Goal: Task Accomplishment & Management: Manage account settings

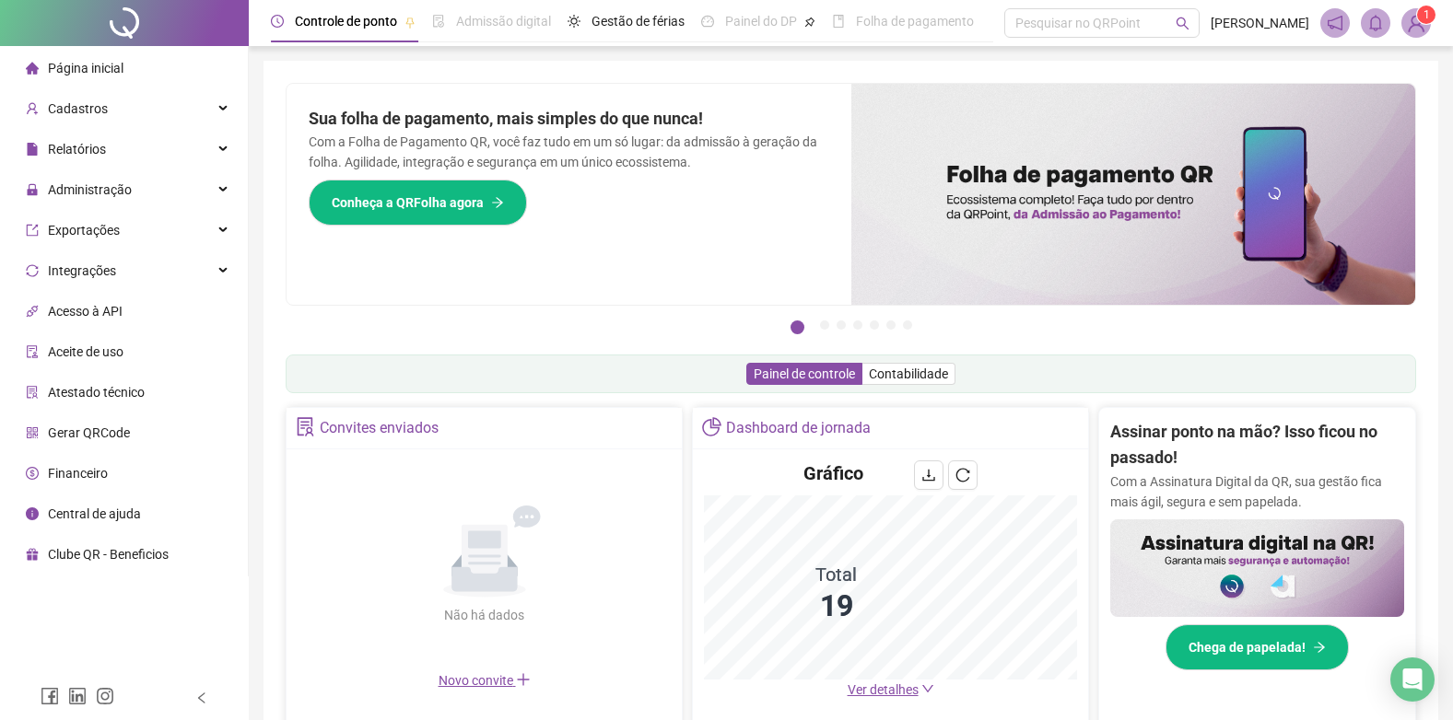
click at [885, 693] on span "Ver detalhes" at bounding box center [883, 690] width 71 height 15
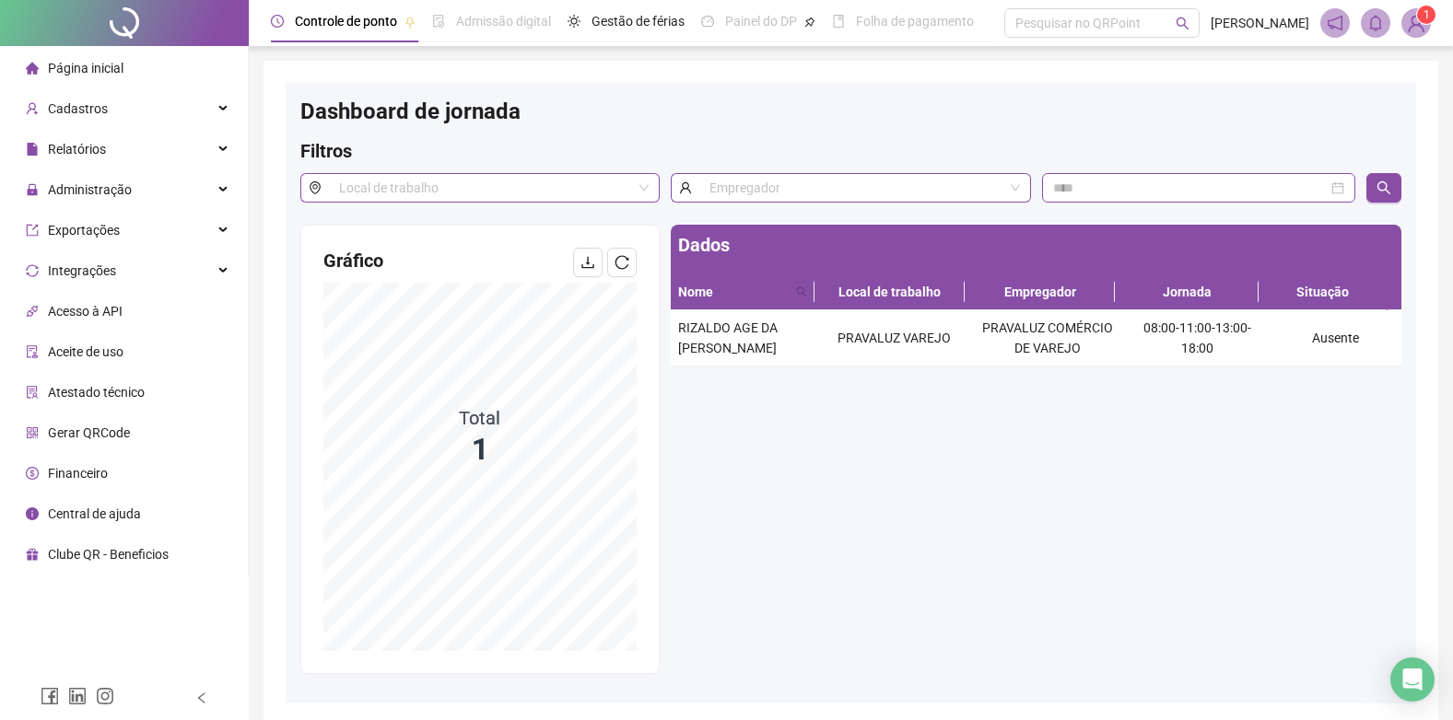
click at [87, 70] on span "Página inicial" at bounding box center [86, 68] width 76 height 15
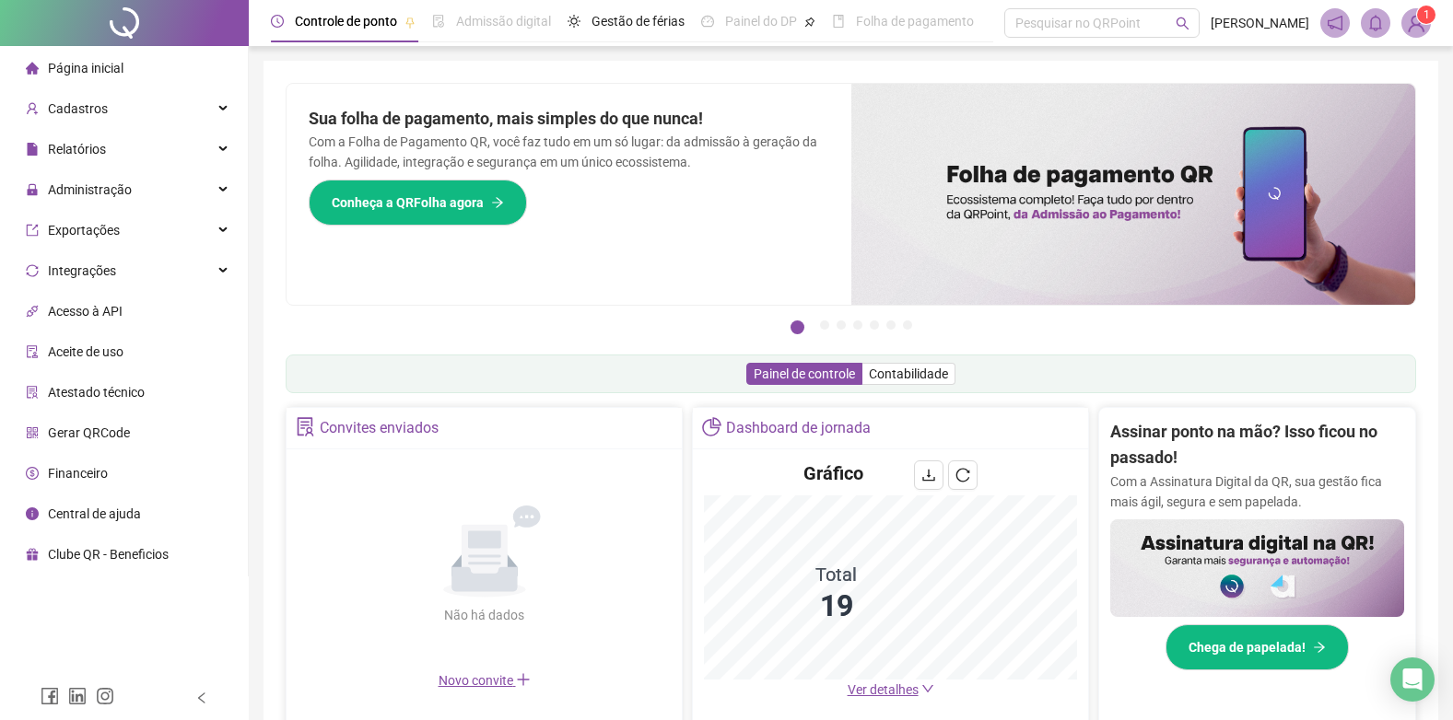
click at [69, 64] on span "Página inicial" at bounding box center [86, 68] width 76 height 15
click at [77, 52] on div "Página inicial" at bounding box center [75, 68] width 98 height 37
click at [76, 58] on div "Página inicial" at bounding box center [75, 68] width 98 height 37
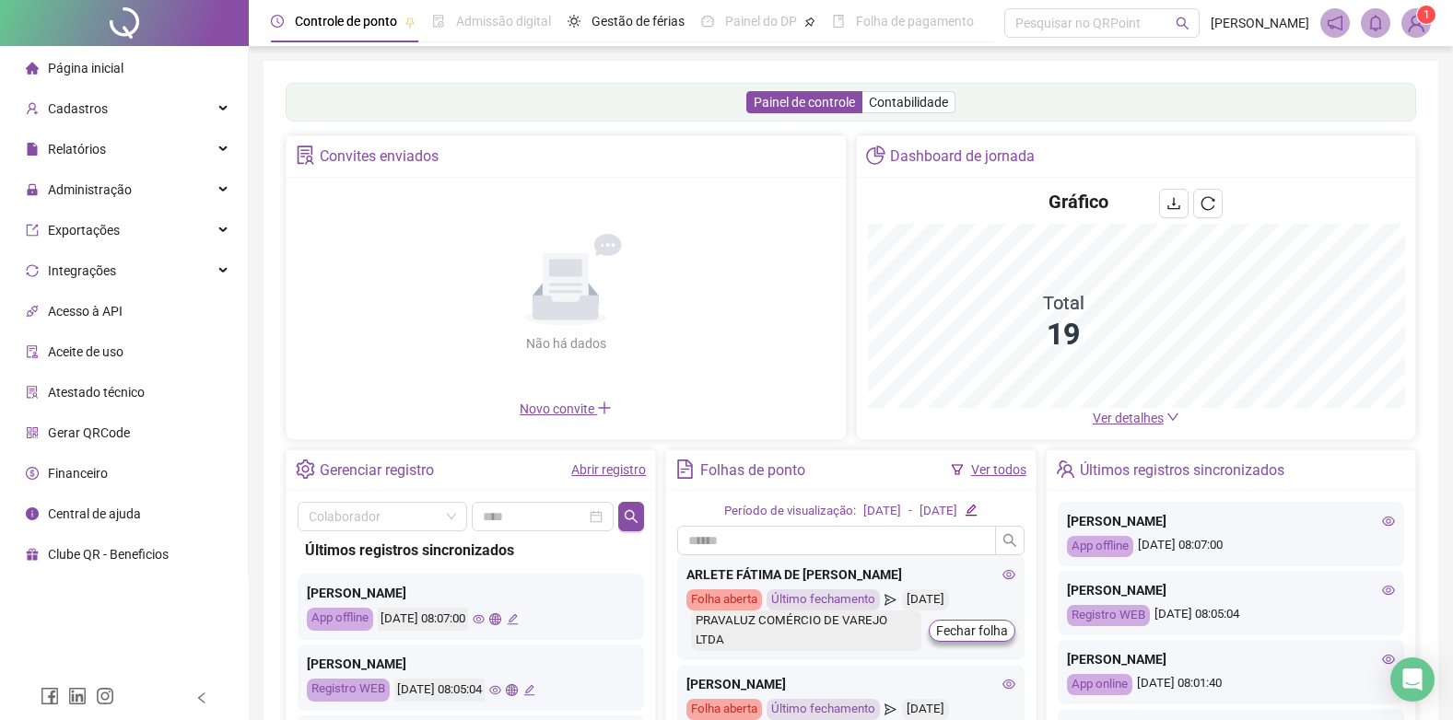
click at [100, 67] on span "Página inicial" at bounding box center [86, 68] width 76 height 15
click at [76, 147] on span "Relatórios" at bounding box center [77, 149] width 58 height 15
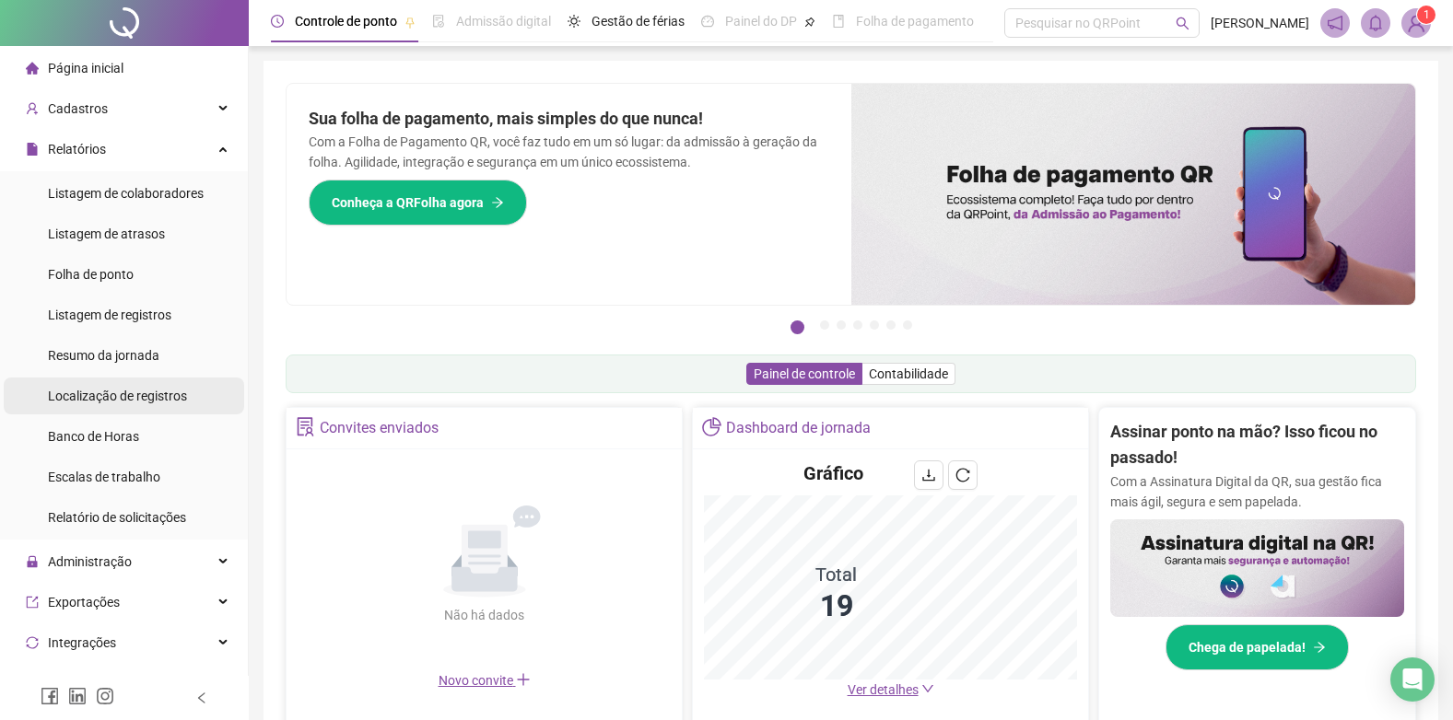
click at [96, 389] on span "Localização de registros" at bounding box center [117, 396] width 139 height 15
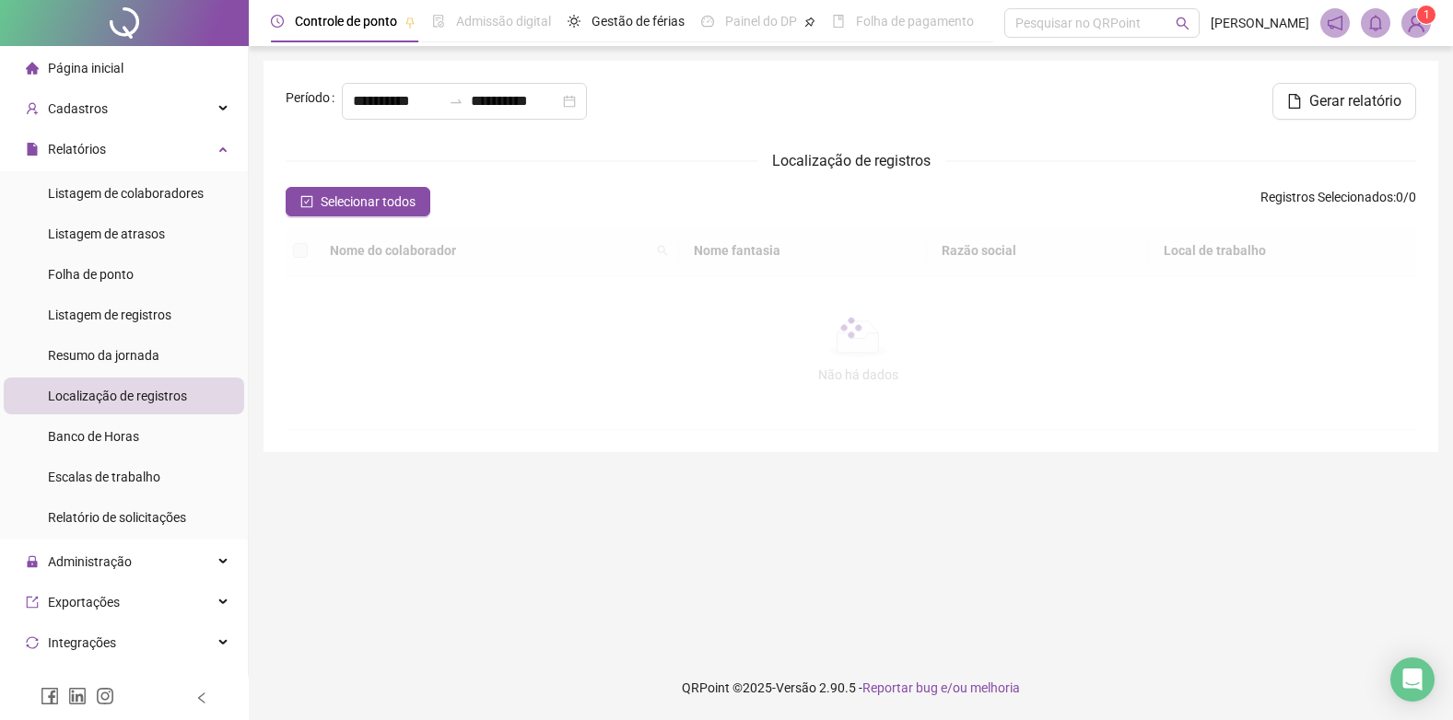
type input "**********"
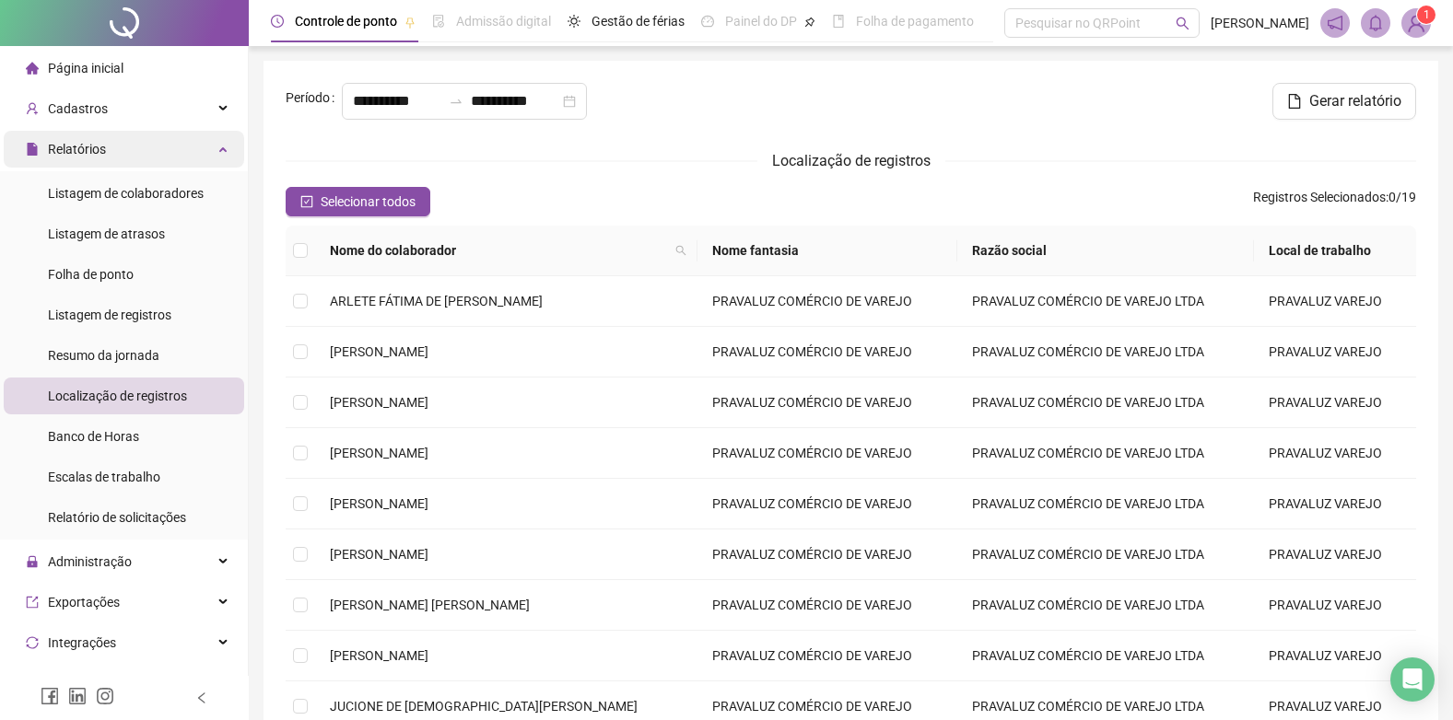
click at [85, 149] on span "Relatórios" at bounding box center [77, 149] width 58 height 15
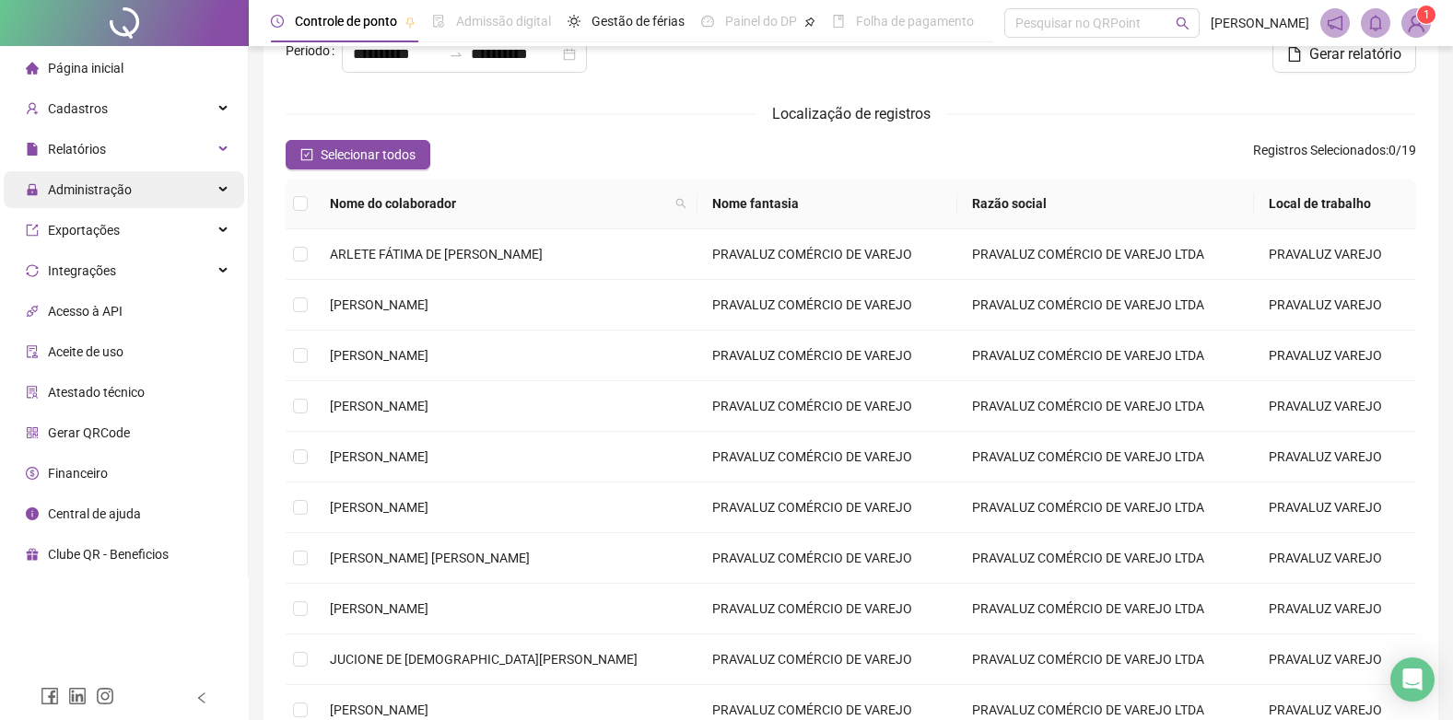
scroll to position [92, 0]
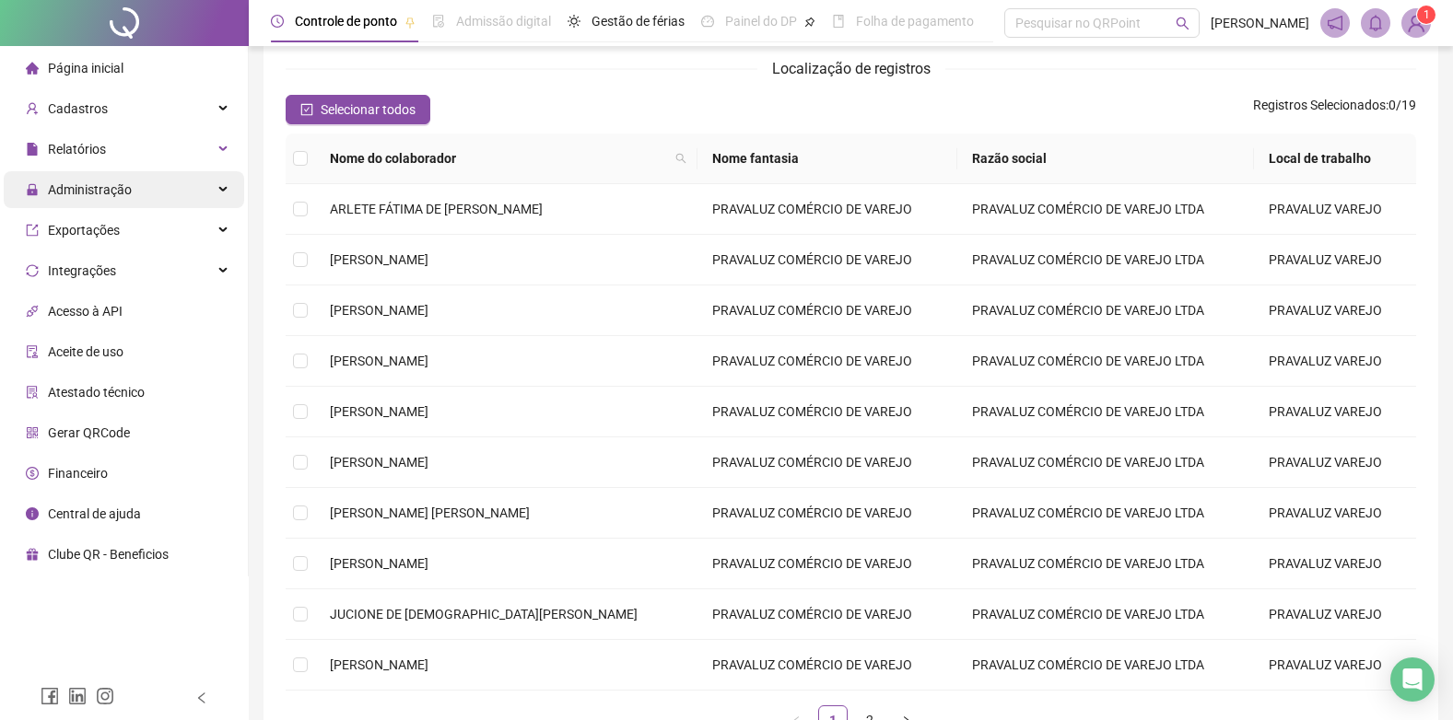
click at [95, 195] on span "Administração" at bounding box center [90, 189] width 84 height 15
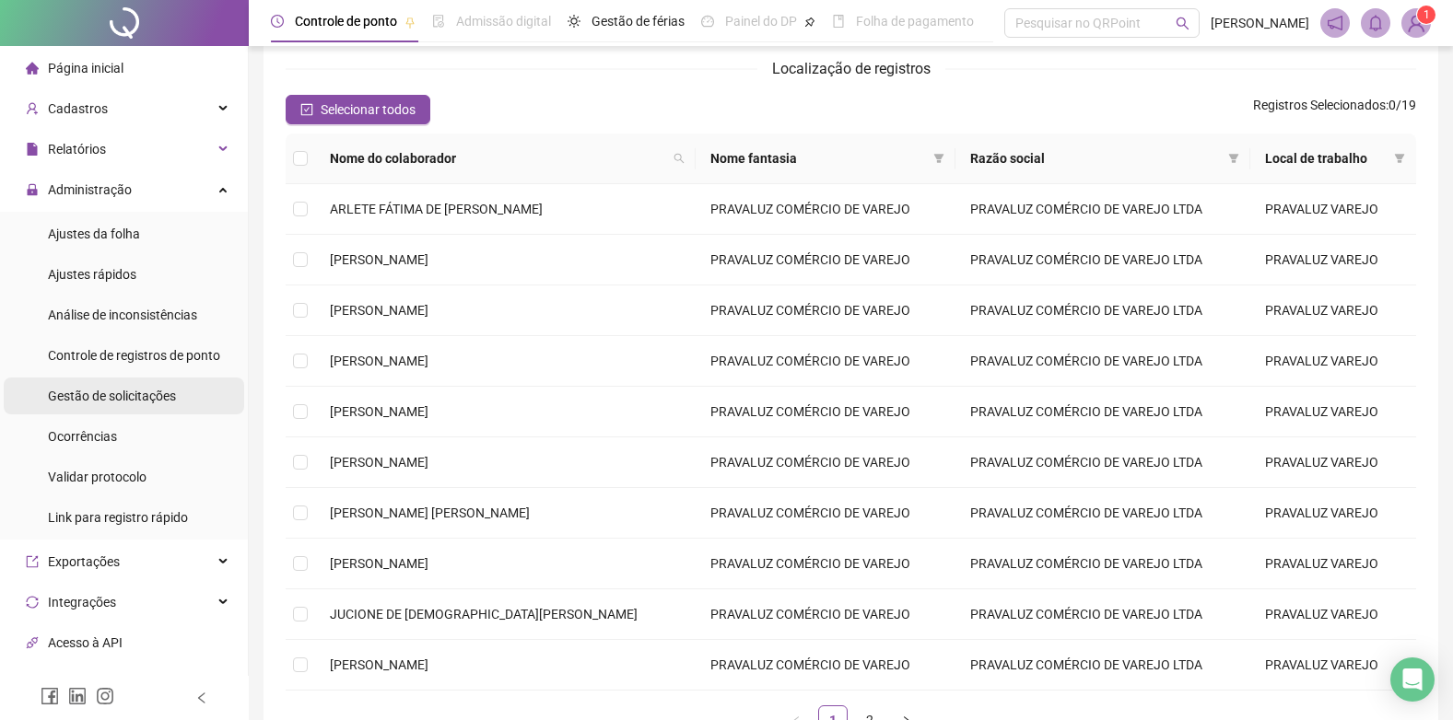
click at [81, 391] on span "Gestão de solicitações" at bounding box center [112, 396] width 128 height 15
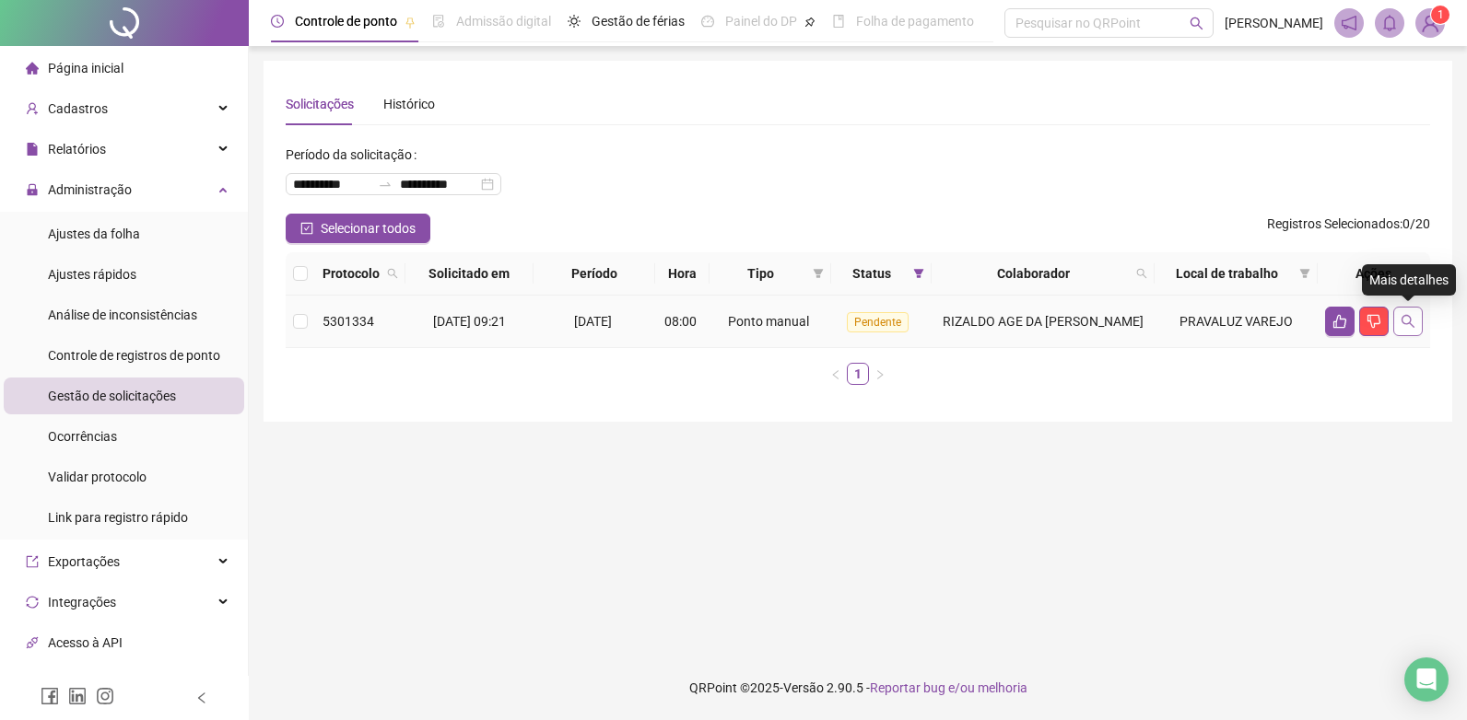
click at [1413, 325] on icon "search" at bounding box center [1407, 321] width 15 height 15
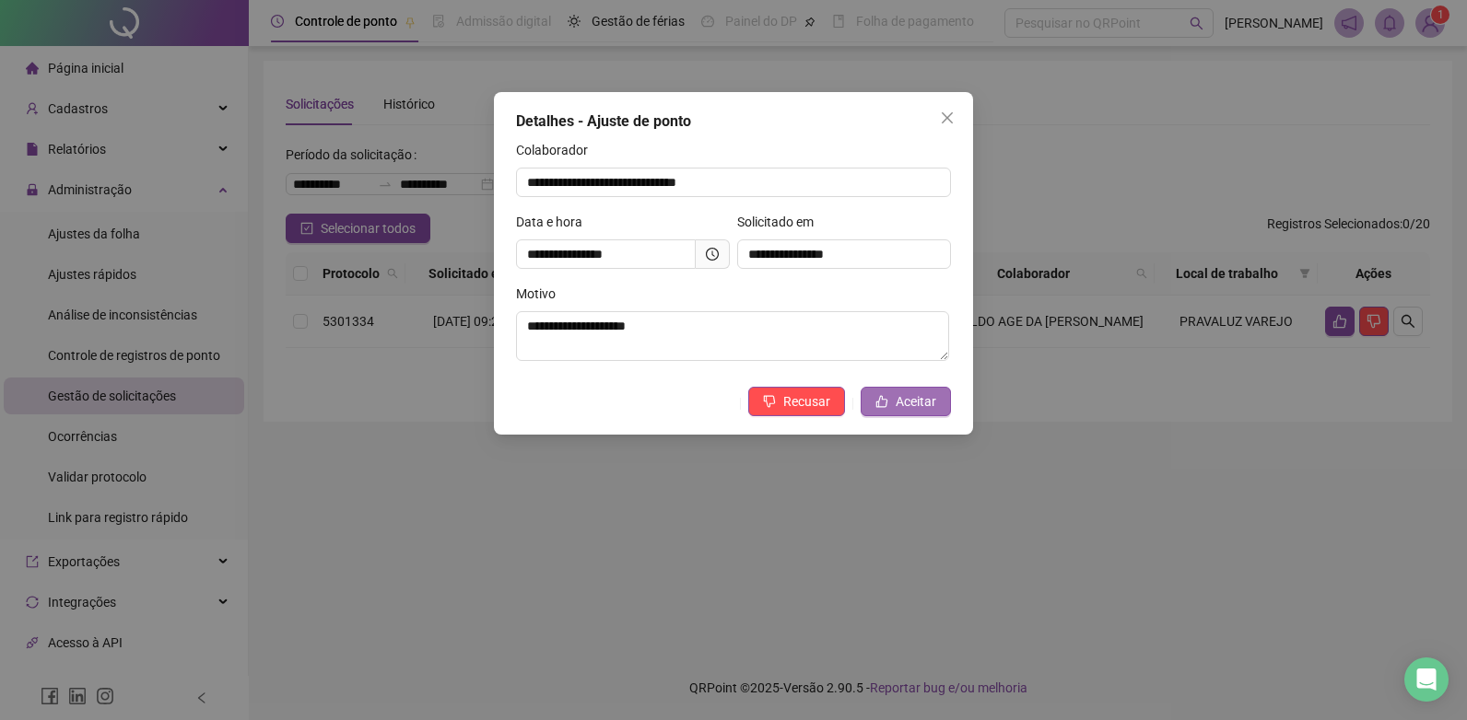
click at [891, 393] on button "Aceitar" at bounding box center [905, 401] width 90 height 29
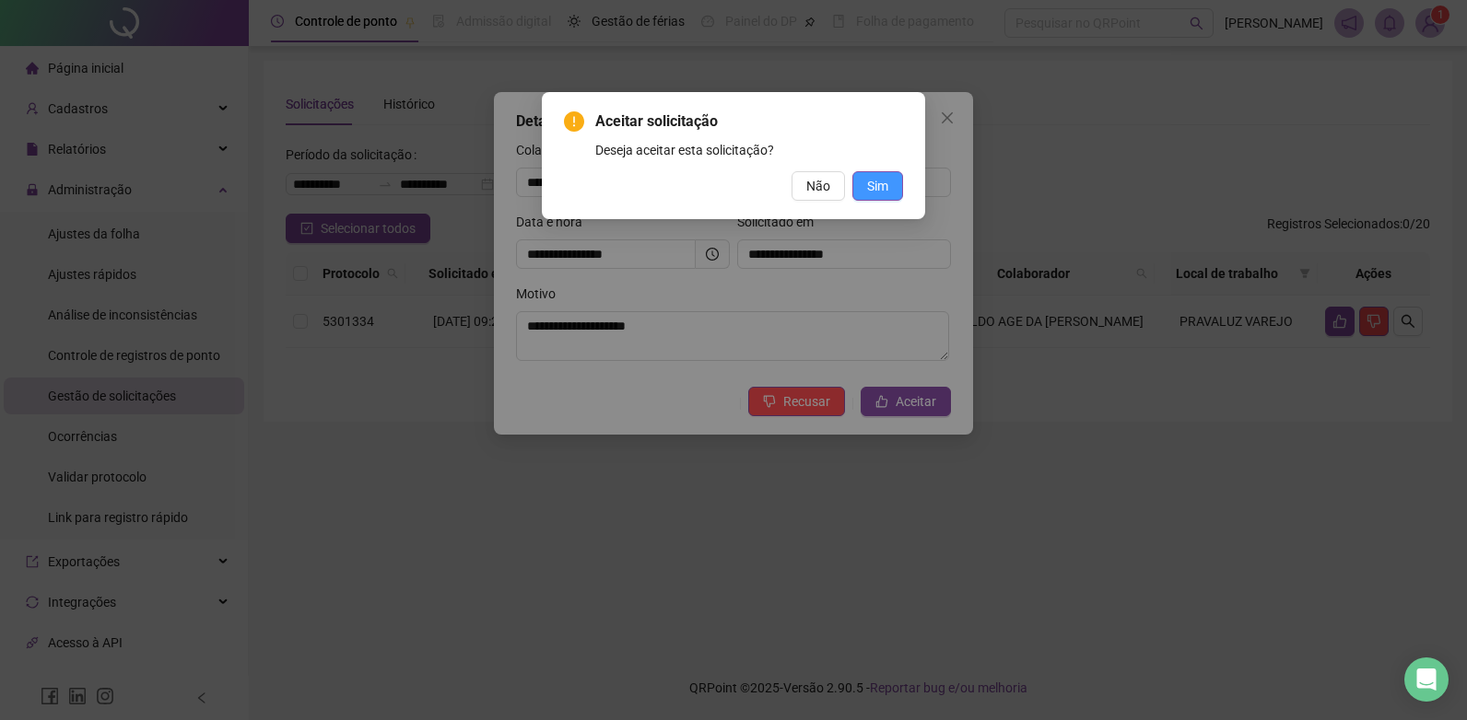
click at [872, 189] on span "Sim" at bounding box center [877, 186] width 21 height 20
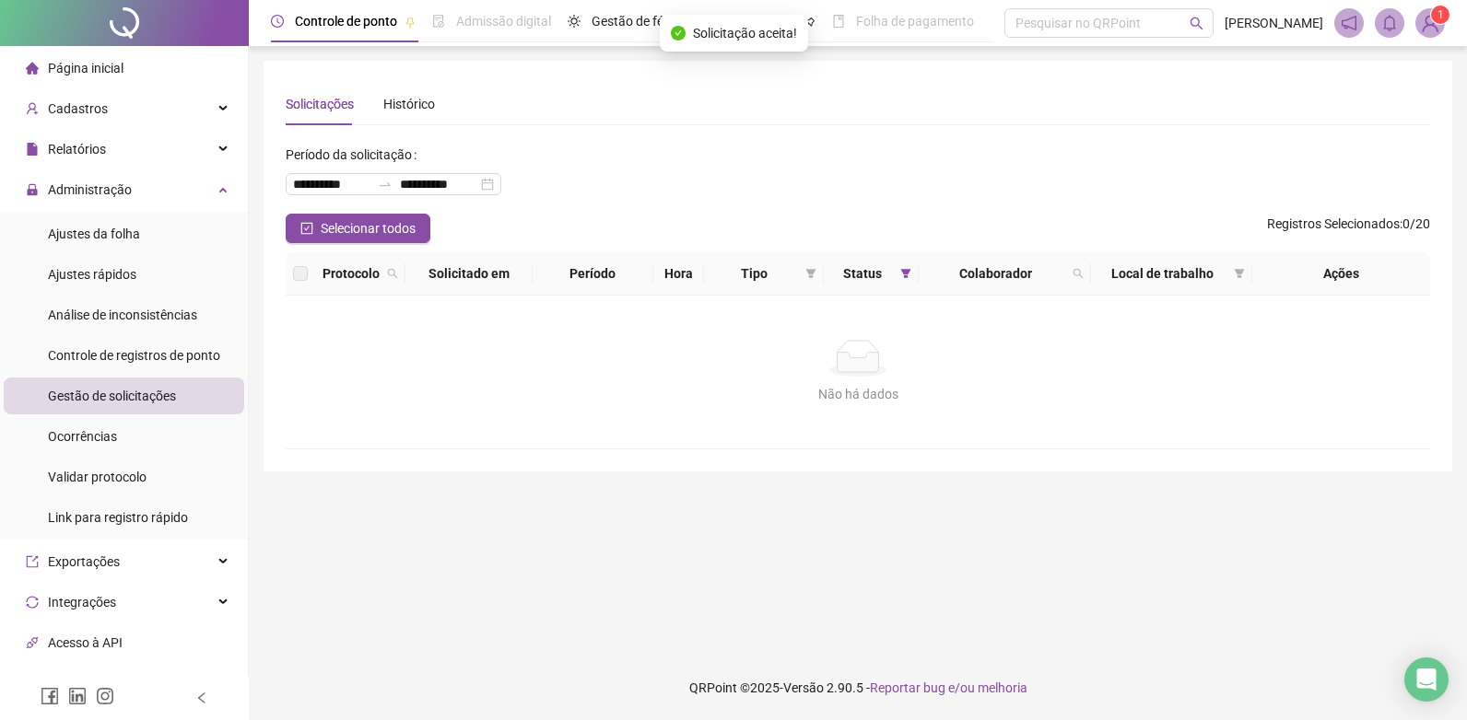
click at [74, 67] on span "Página inicial" at bounding box center [86, 68] width 76 height 15
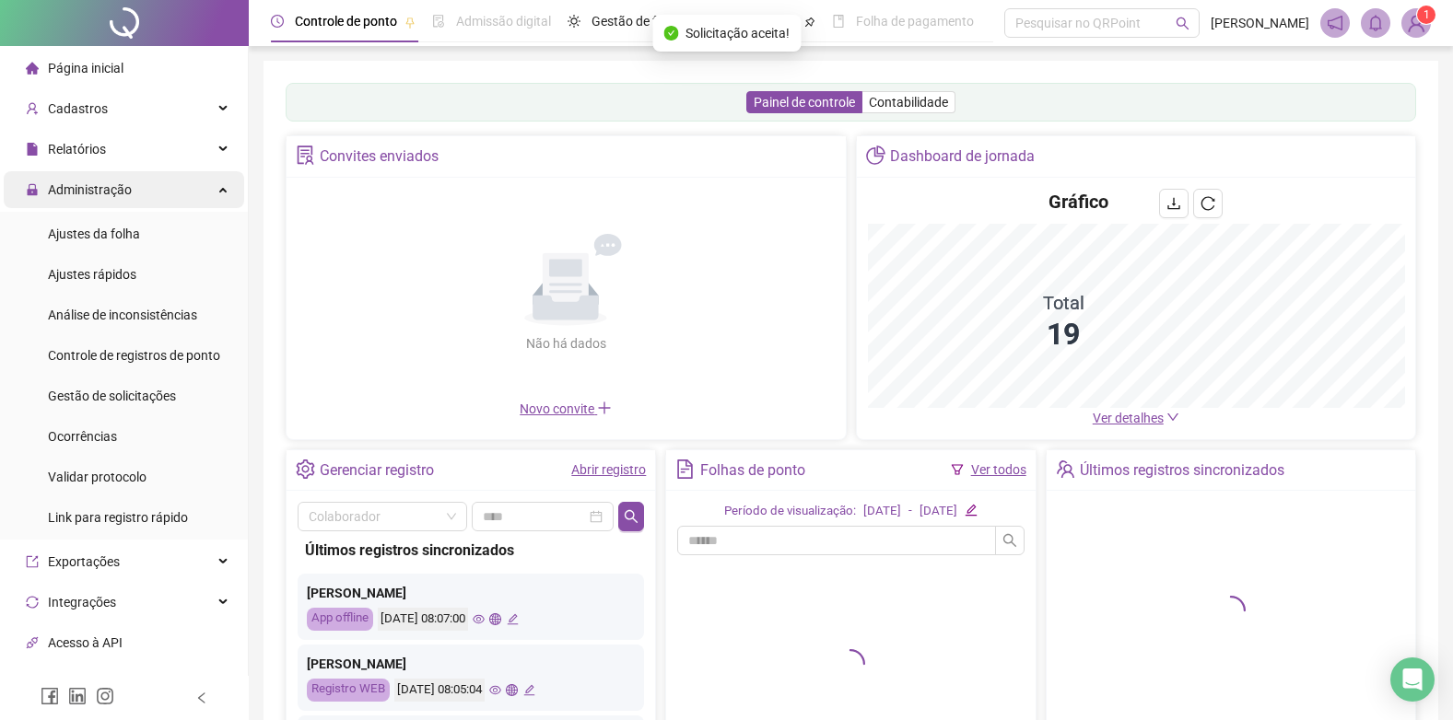
click at [98, 189] on span "Administração" at bounding box center [90, 189] width 84 height 15
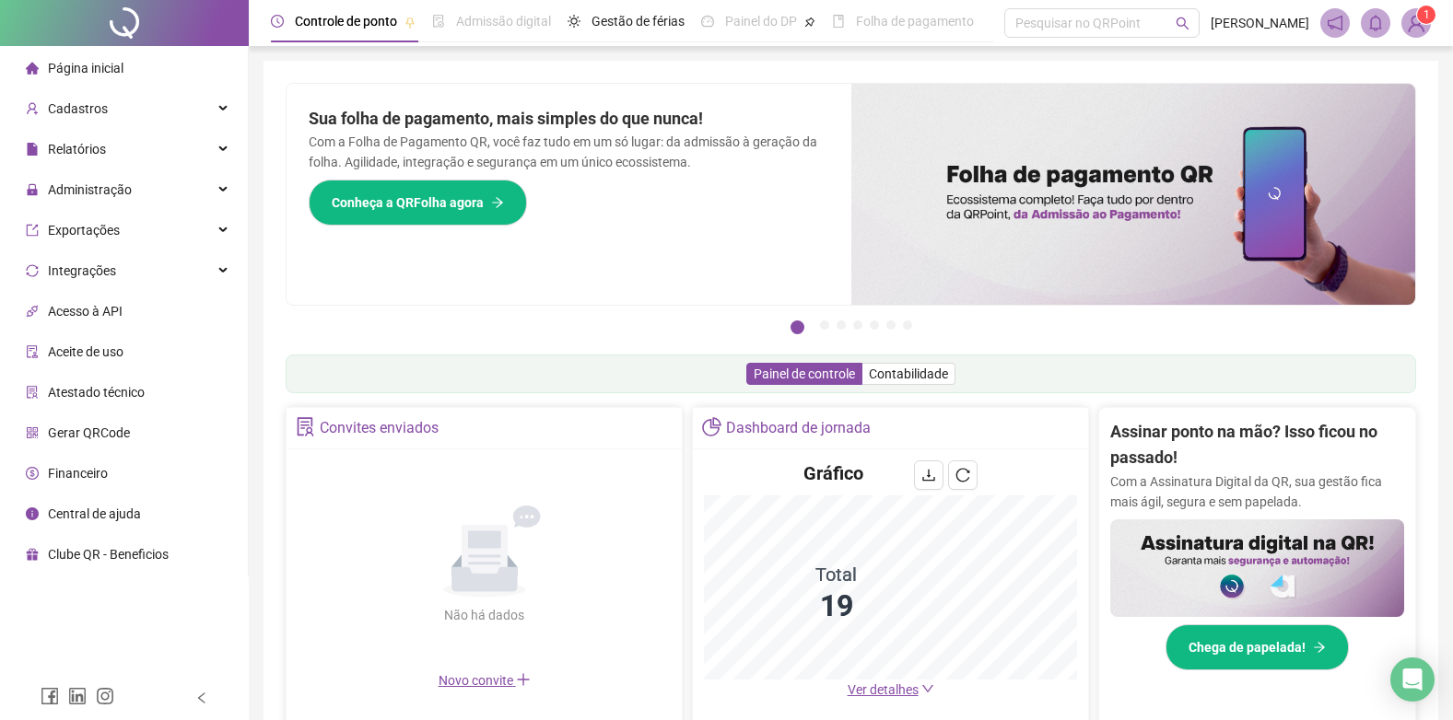
click at [1415, 23] on img at bounding box center [1416, 23] width 28 height 28
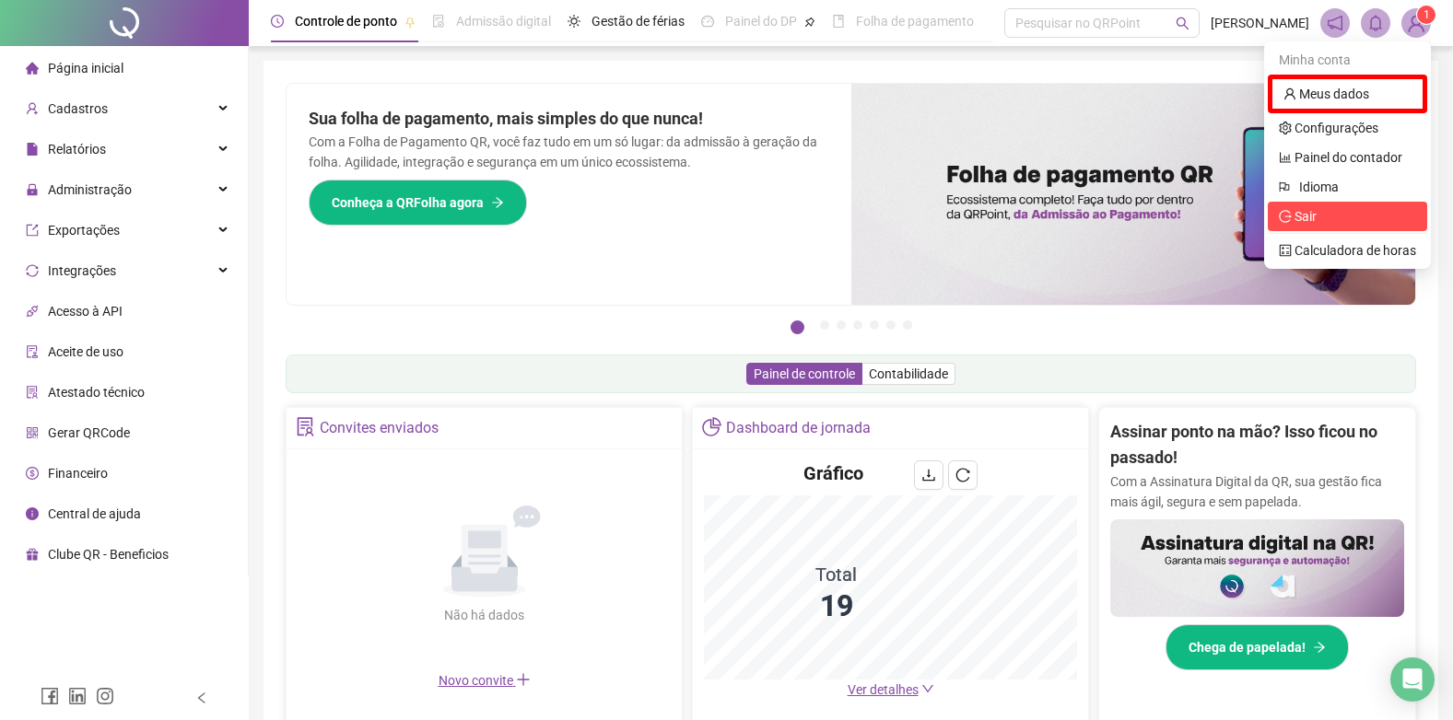
click at [1316, 218] on span "Sair" at bounding box center [1305, 216] width 22 height 15
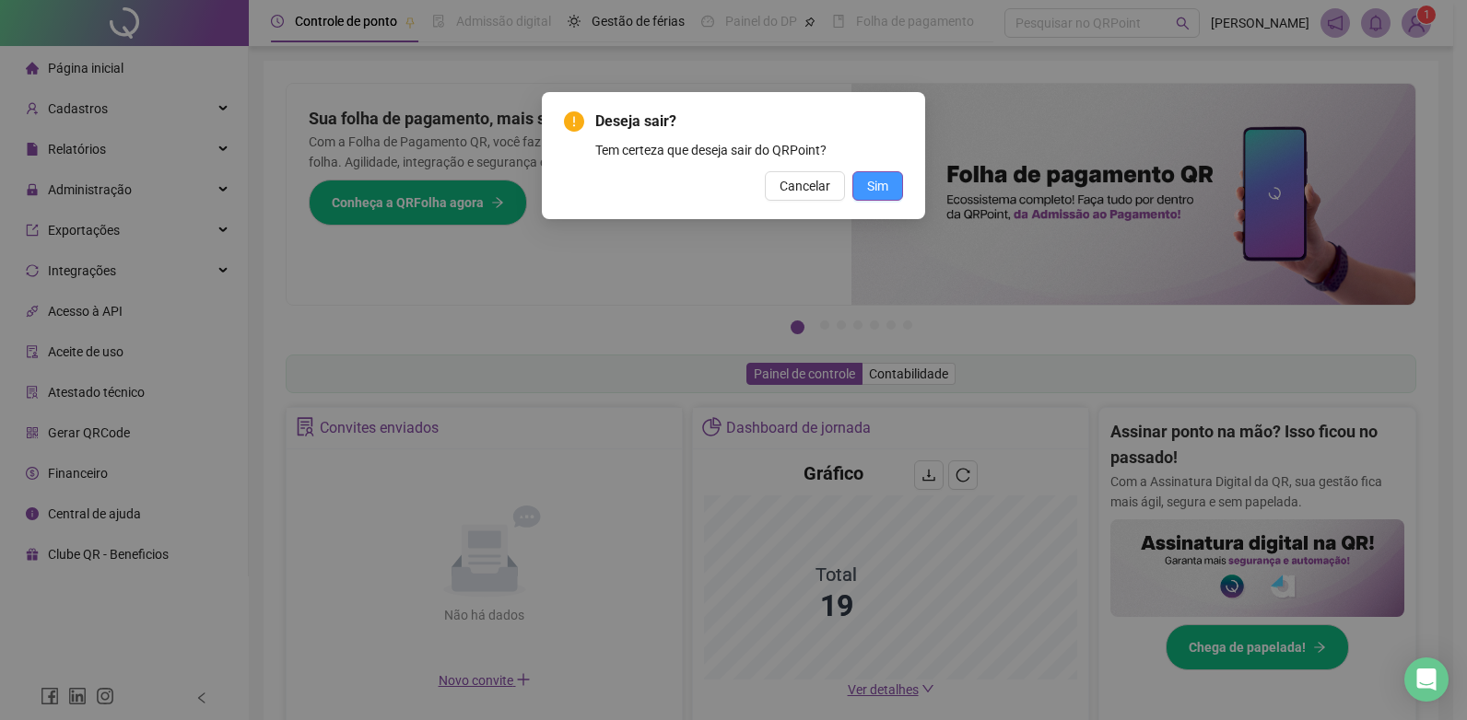
click at [862, 184] on button "Sim" at bounding box center [877, 185] width 51 height 29
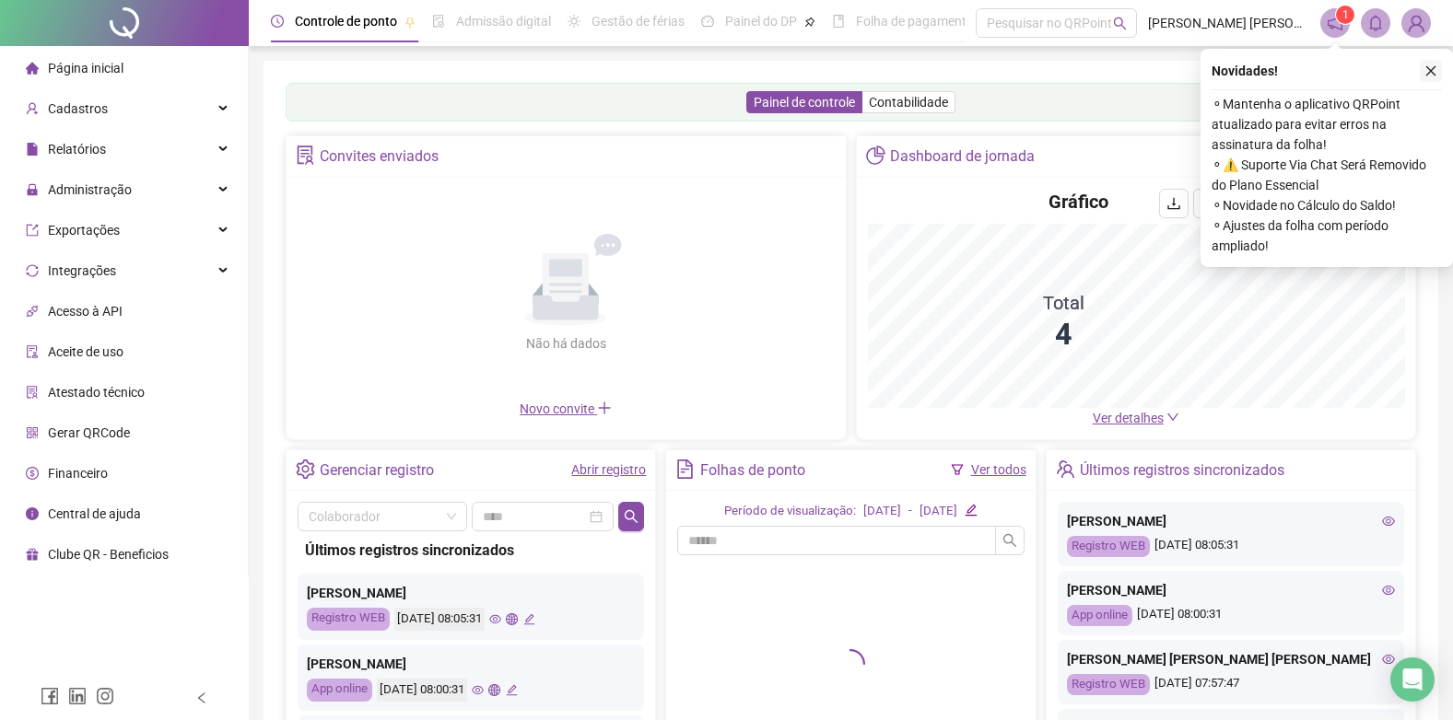
click at [1434, 72] on icon "close" at bounding box center [1430, 70] width 13 height 13
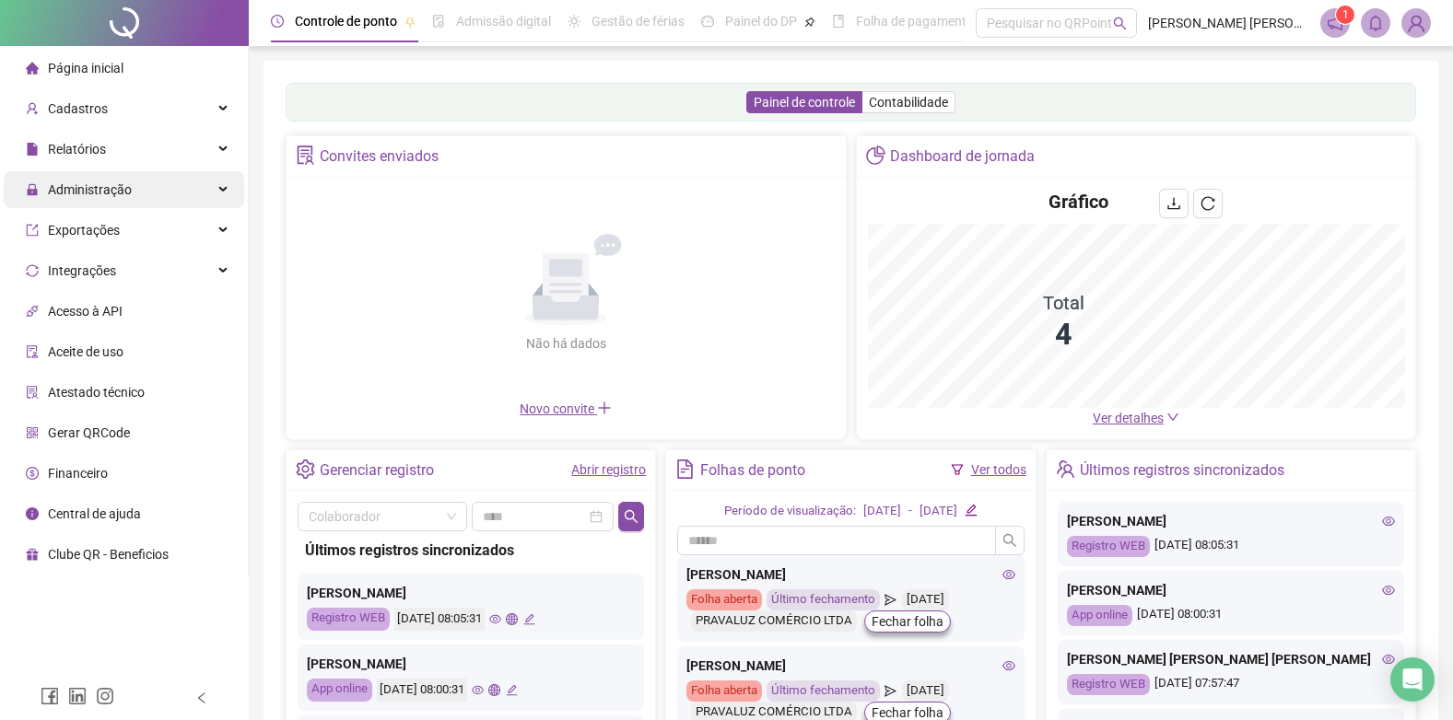
click at [122, 180] on span "Administração" at bounding box center [79, 189] width 106 height 37
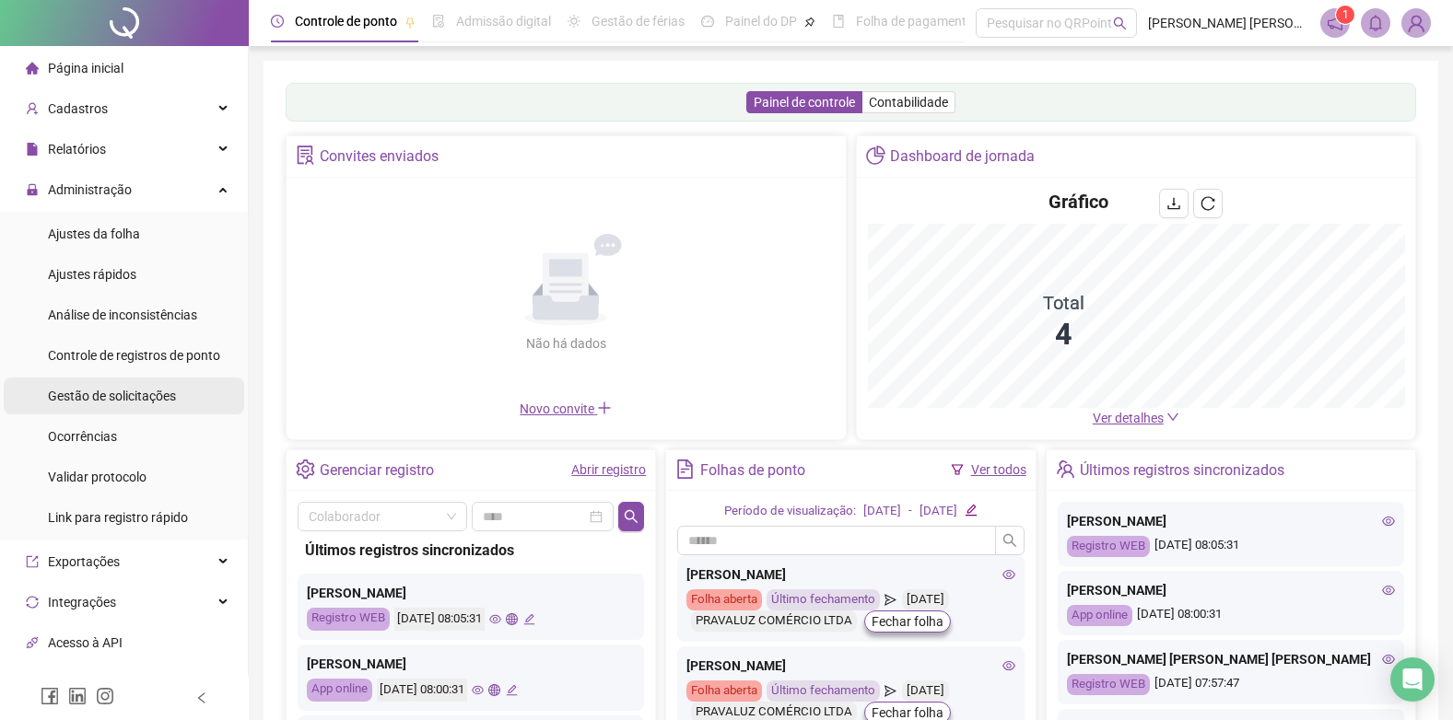
click at [88, 393] on span "Gestão de solicitações" at bounding box center [112, 396] width 128 height 15
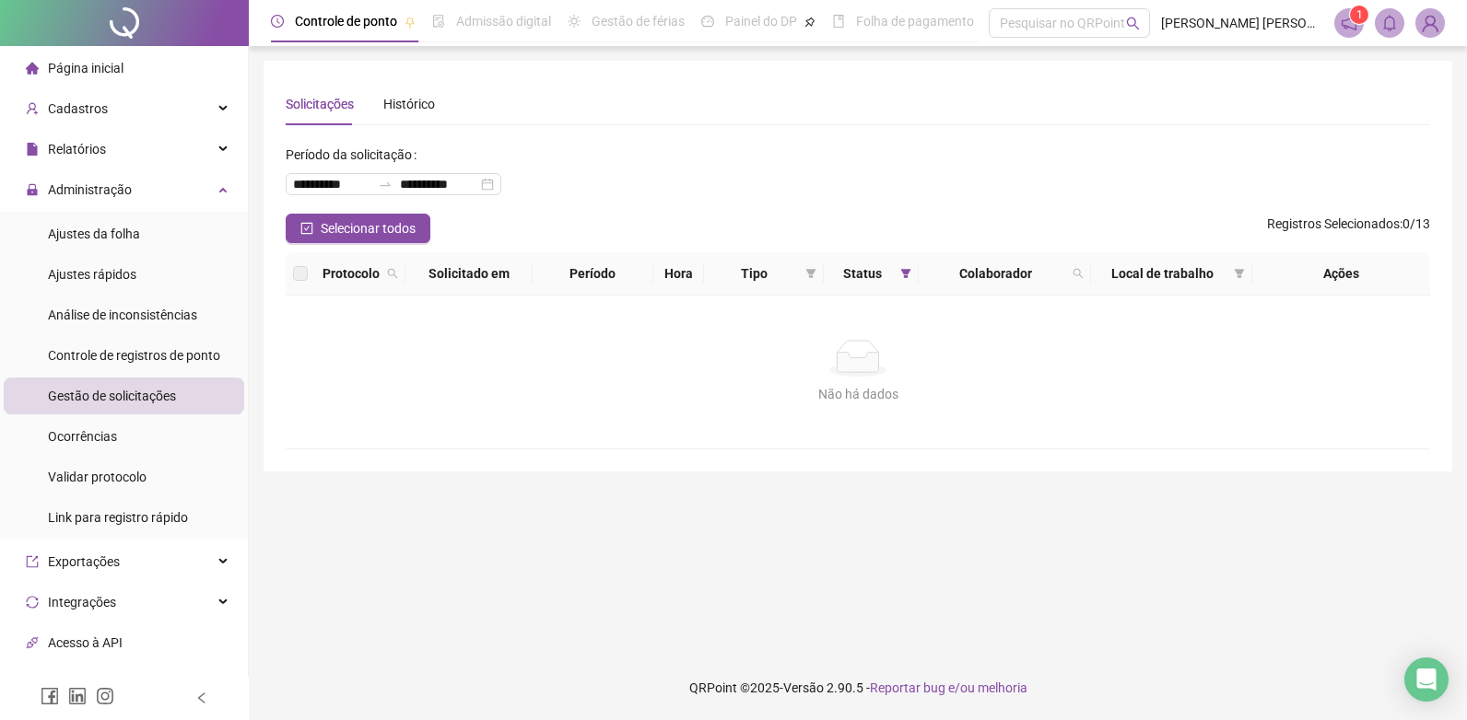
click at [85, 75] on span "Página inicial" at bounding box center [86, 68] width 76 height 15
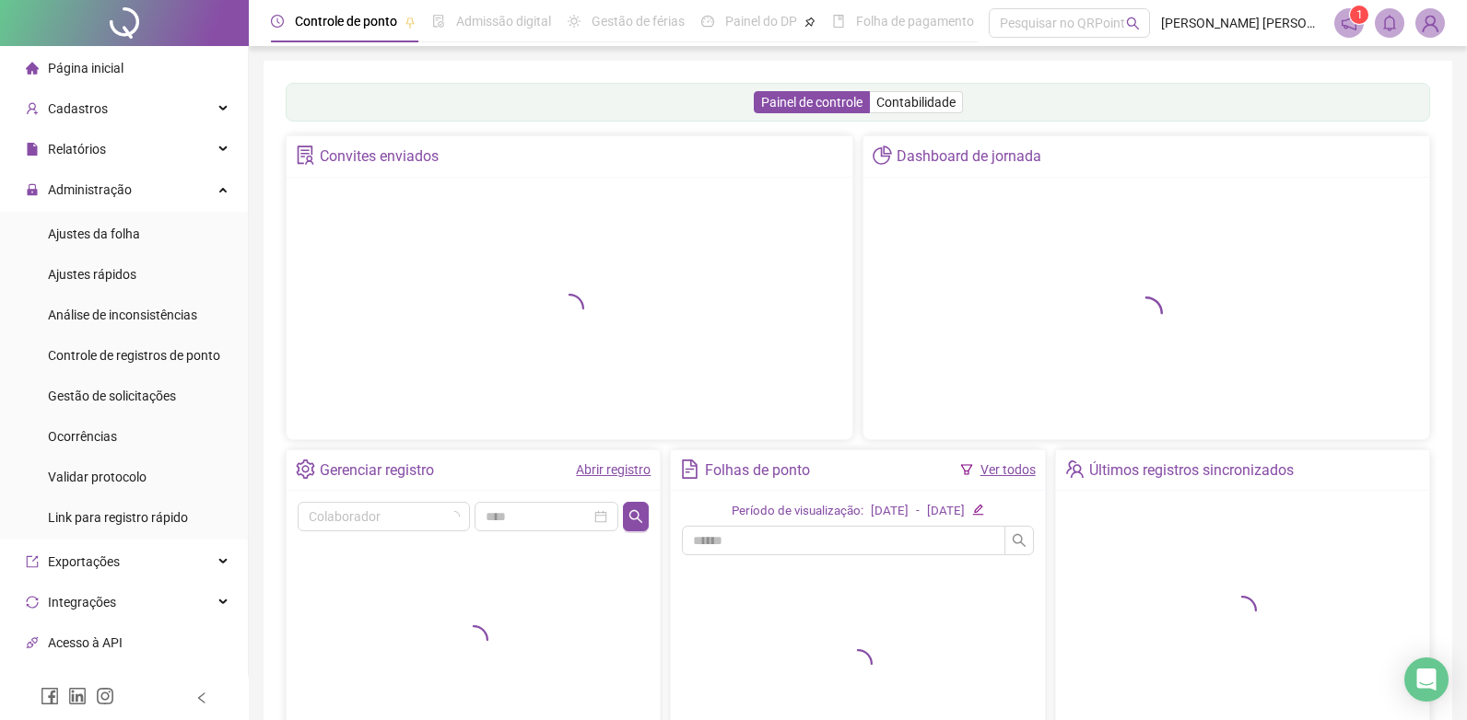
click at [86, 71] on span "Página inicial" at bounding box center [86, 68] width 76 height 15
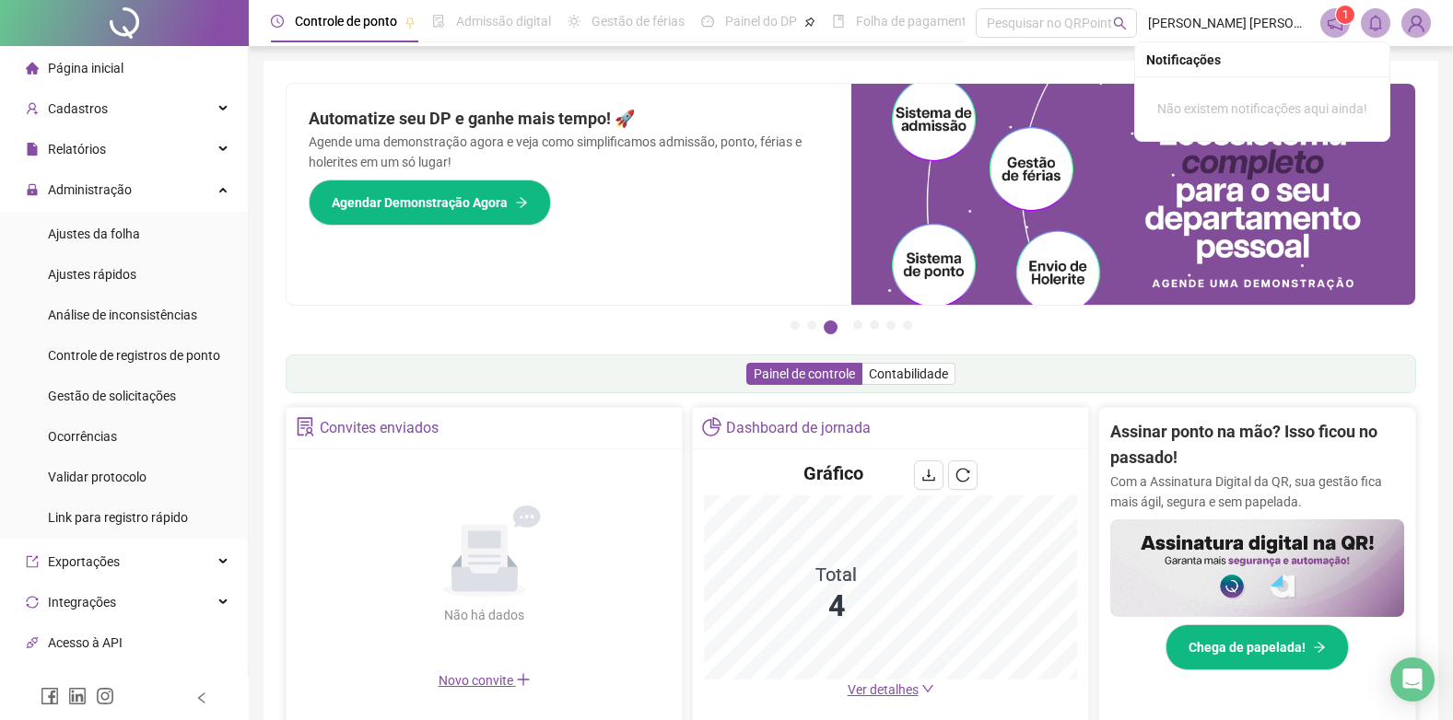
click at [1423, 22] on img at bounding box center [1416, 23] width 28 height 28
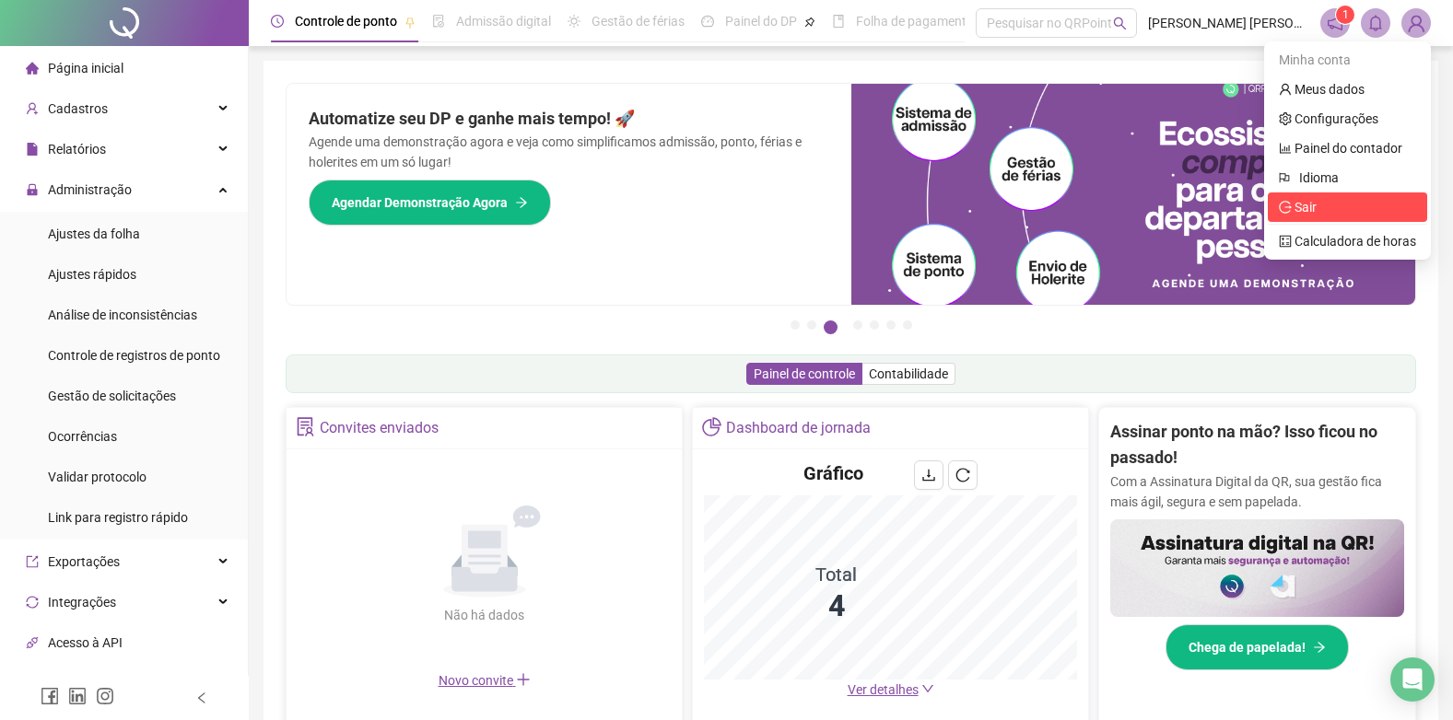
click at [1316, 207] on span "Sair" at bounding box center [1305, 207] width 22 height 15
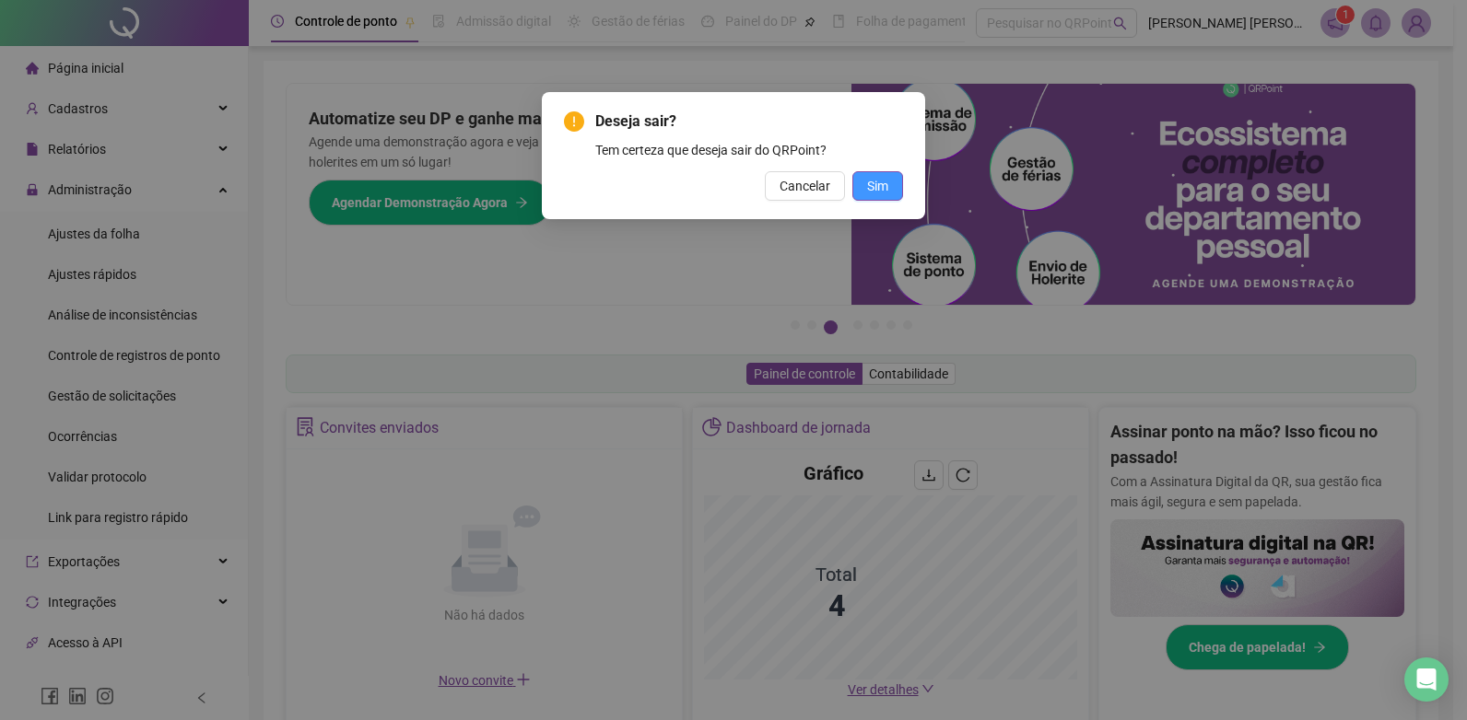
click at [876, 182] on span "Sim" at bounding box center [877, 186] width 21 height 20
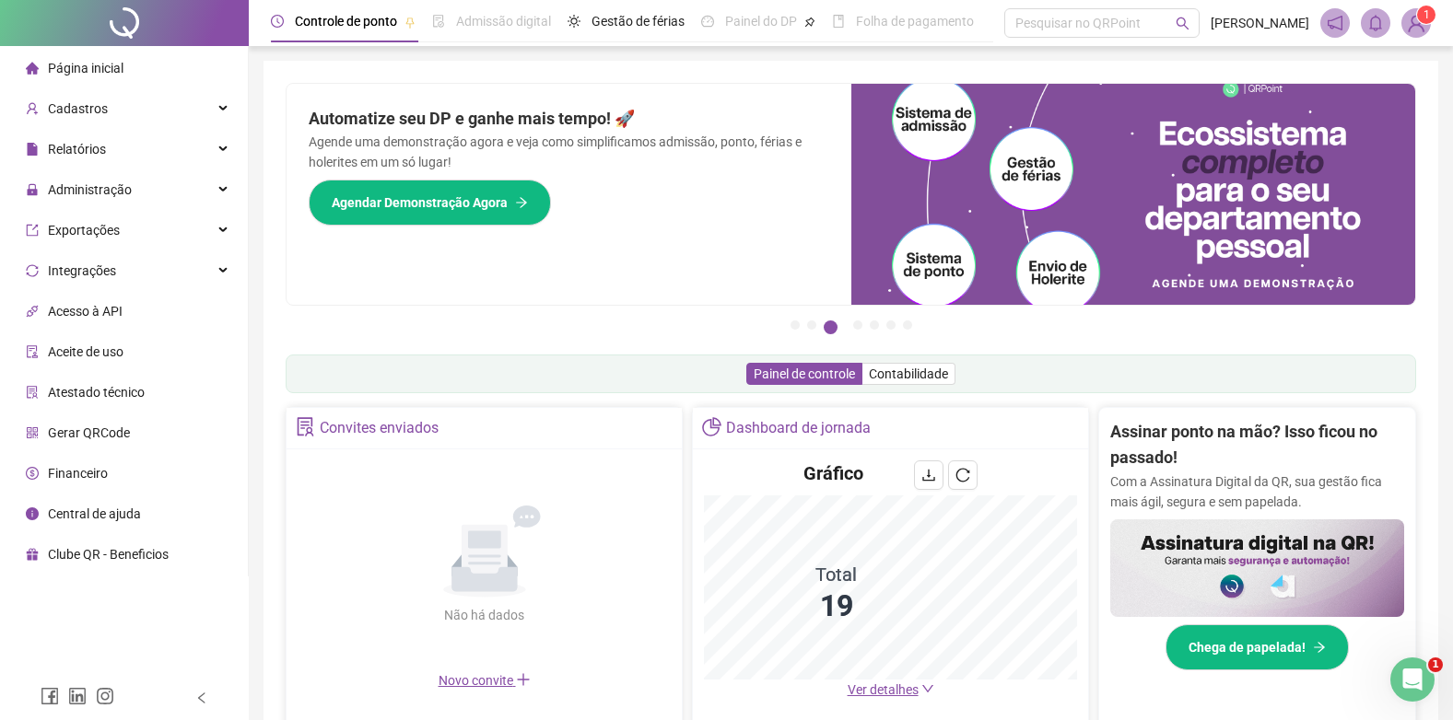
click at [86, 64] on span "Página inicial" at bounding box center [86, 68] width 76 height 15
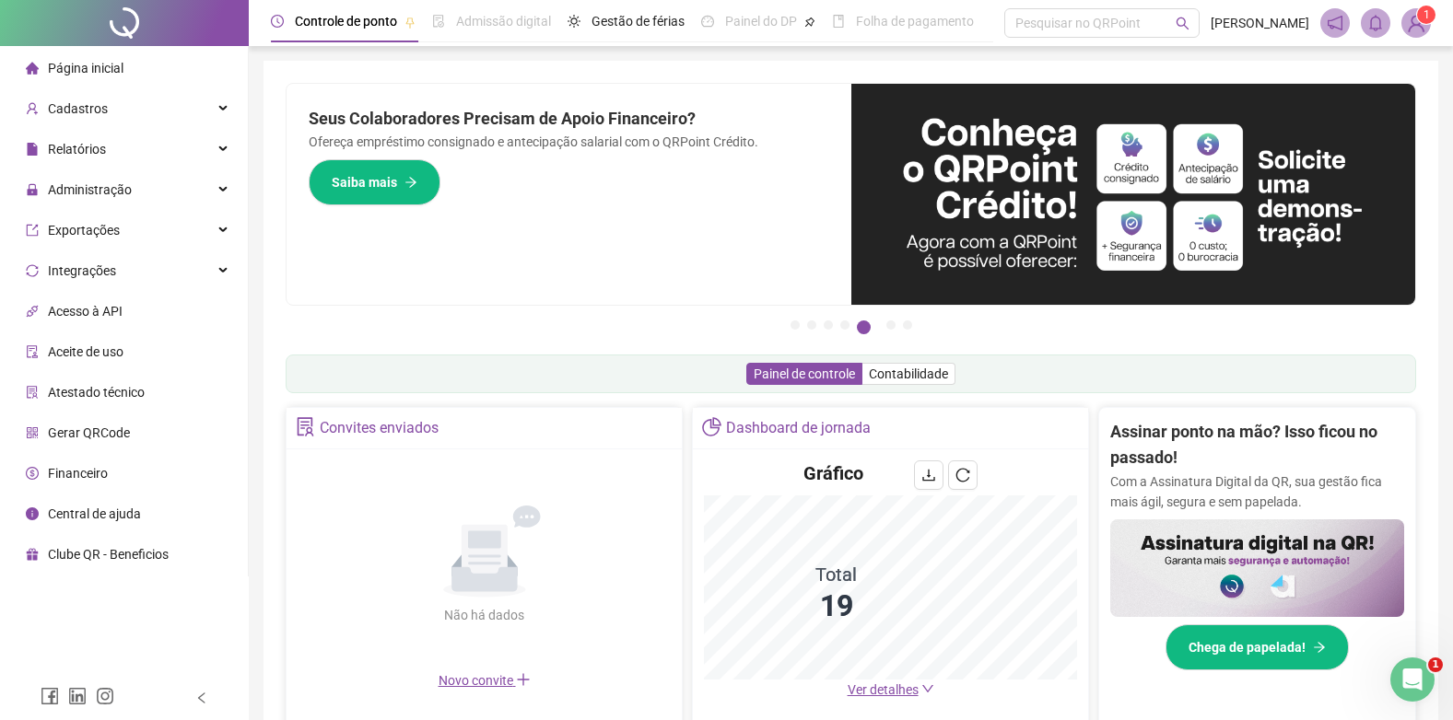
click at [79, 66] on span "Página inicial" at bounding box center [86, 68] width 76 height 15
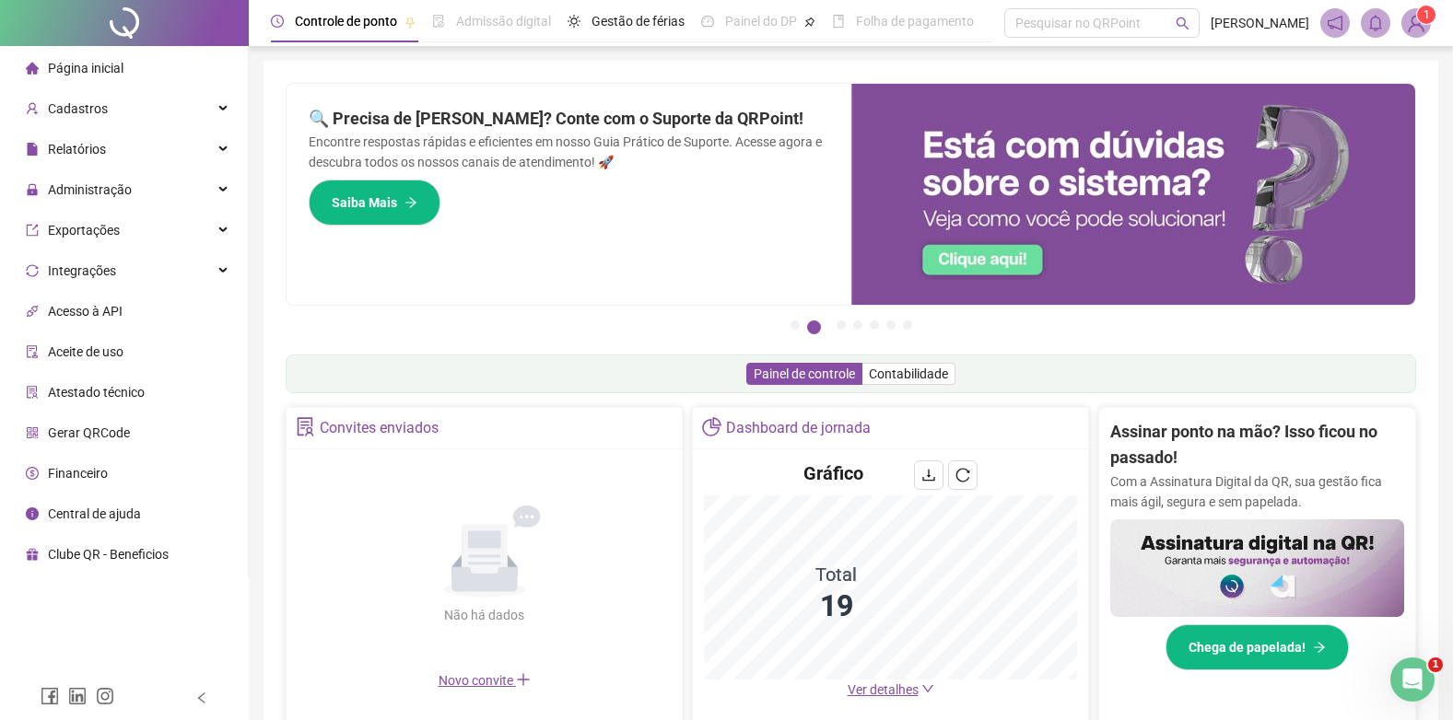
click at [88, 64] on span "Página inicial" at bounding box center [86, 68] width 76 height 15
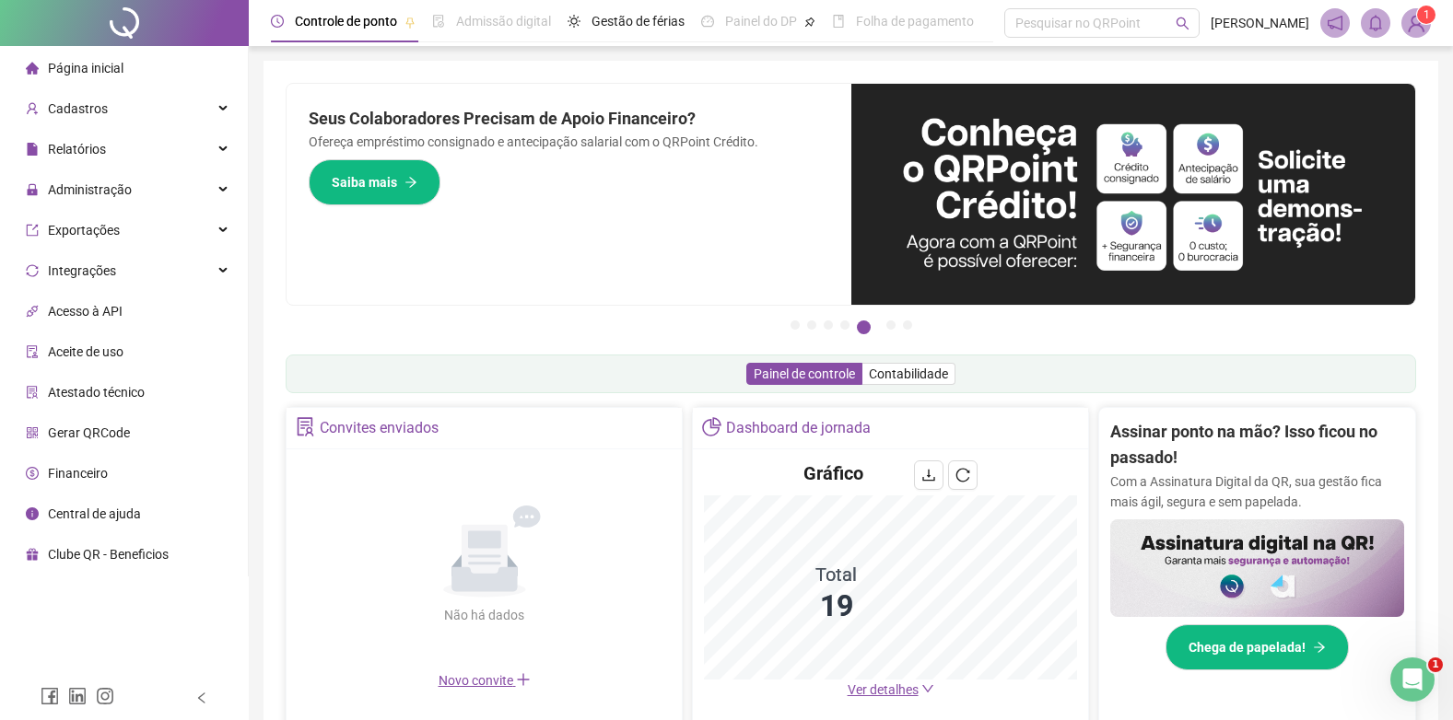
click at [83, 70] on span "Página inicial" at bounding box center [86, 68] width 76 height 15
click at [73, 76] on span "Página inicial" at bounding box center [86, 68] width 76 height 15
click at [76, 61] on span "Página inicial" at bounding box center [86, 68] width 76 height 15
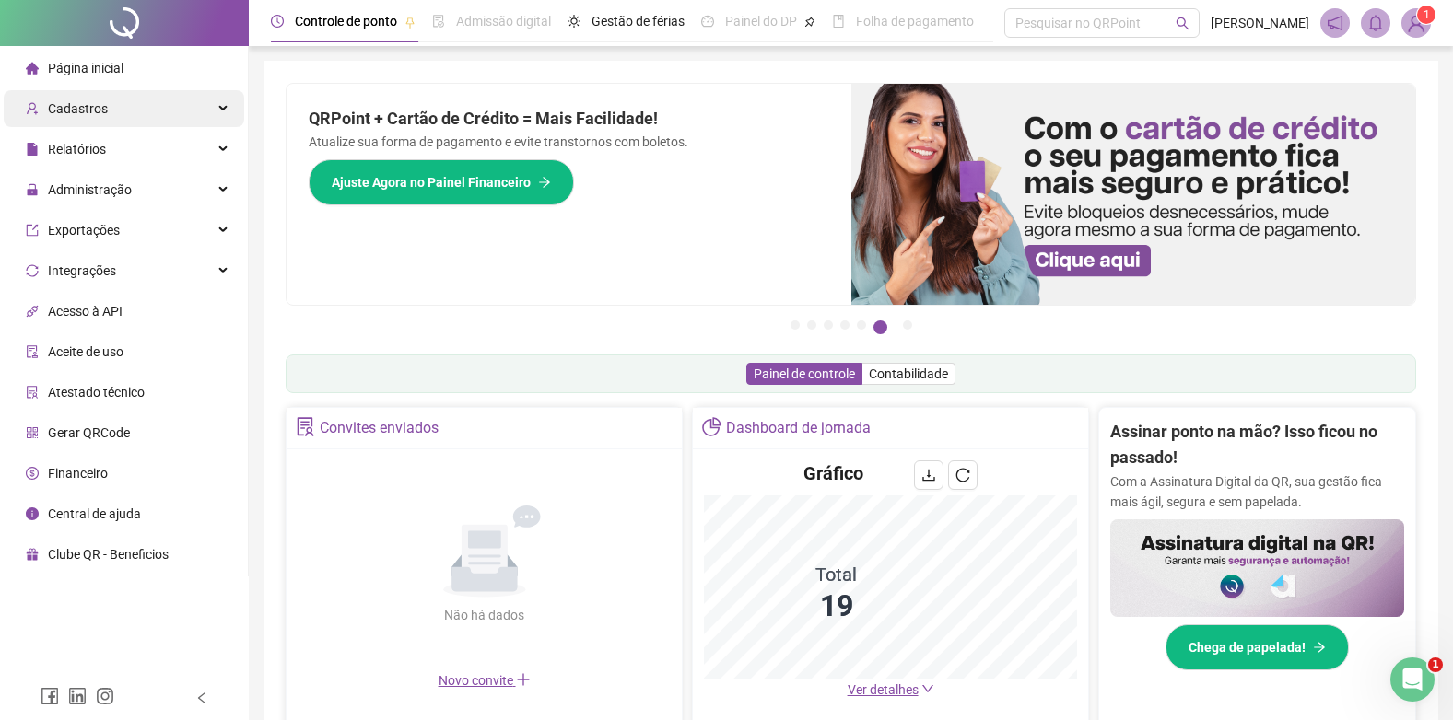
click at [146, 99] on div "Cadastros" at bounding box center [124, 108] width 240 height 37
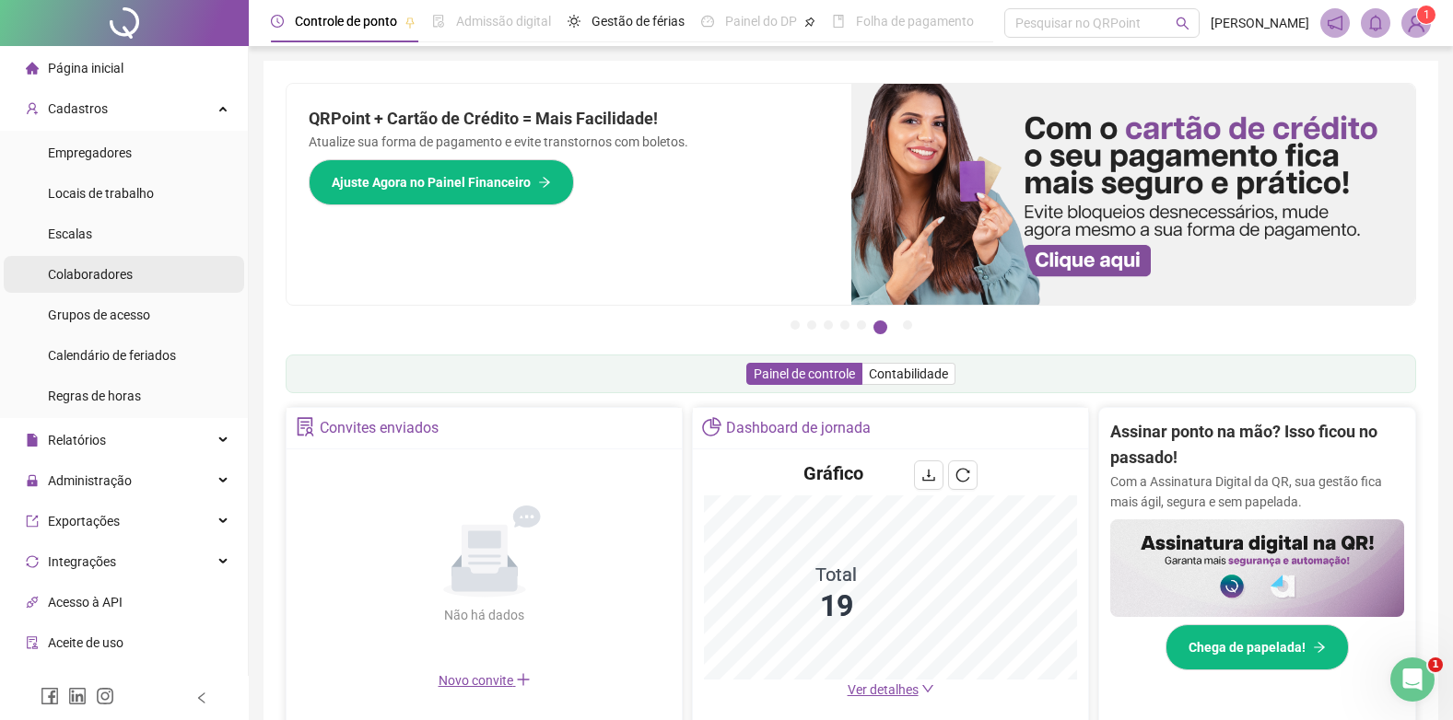
click at [98, 277] on span "Colaboradores" at bounding box center [90, 274] width 85 height 15
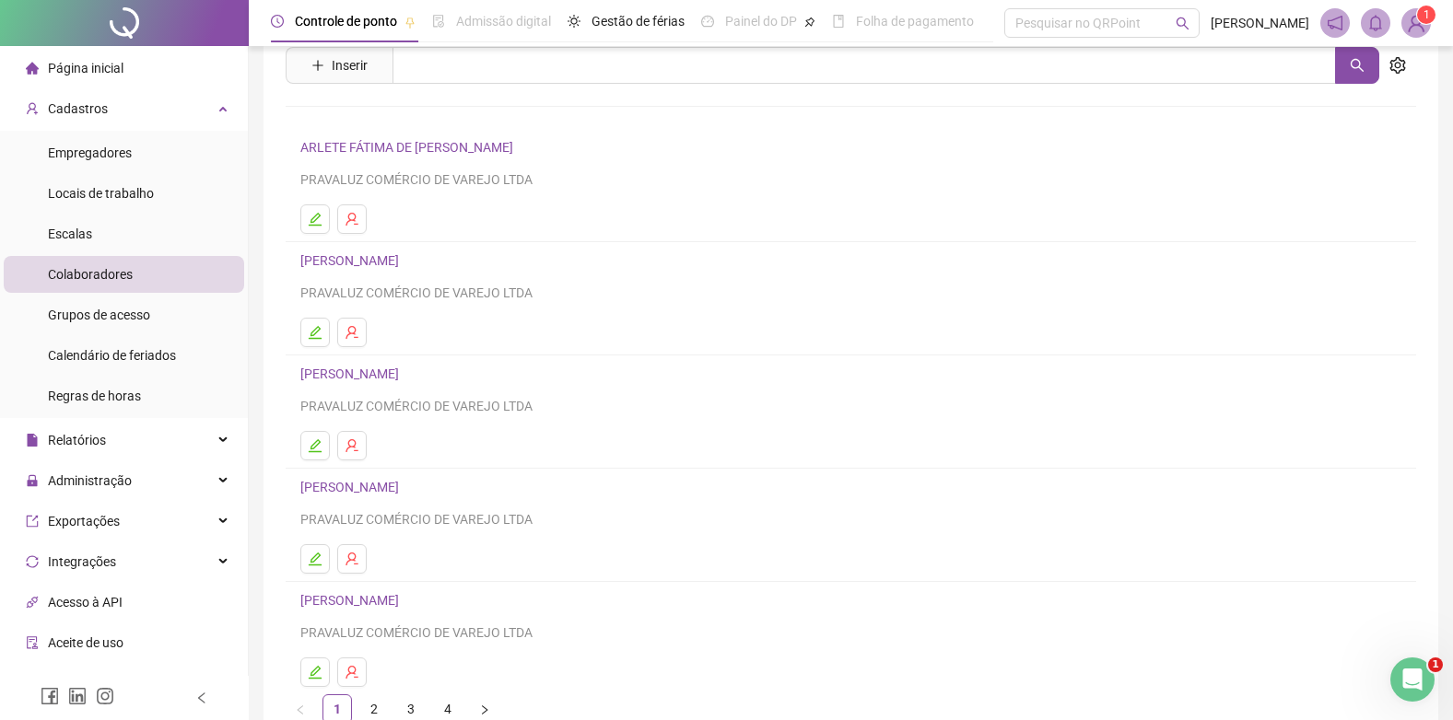
scroll to position [170, 0]
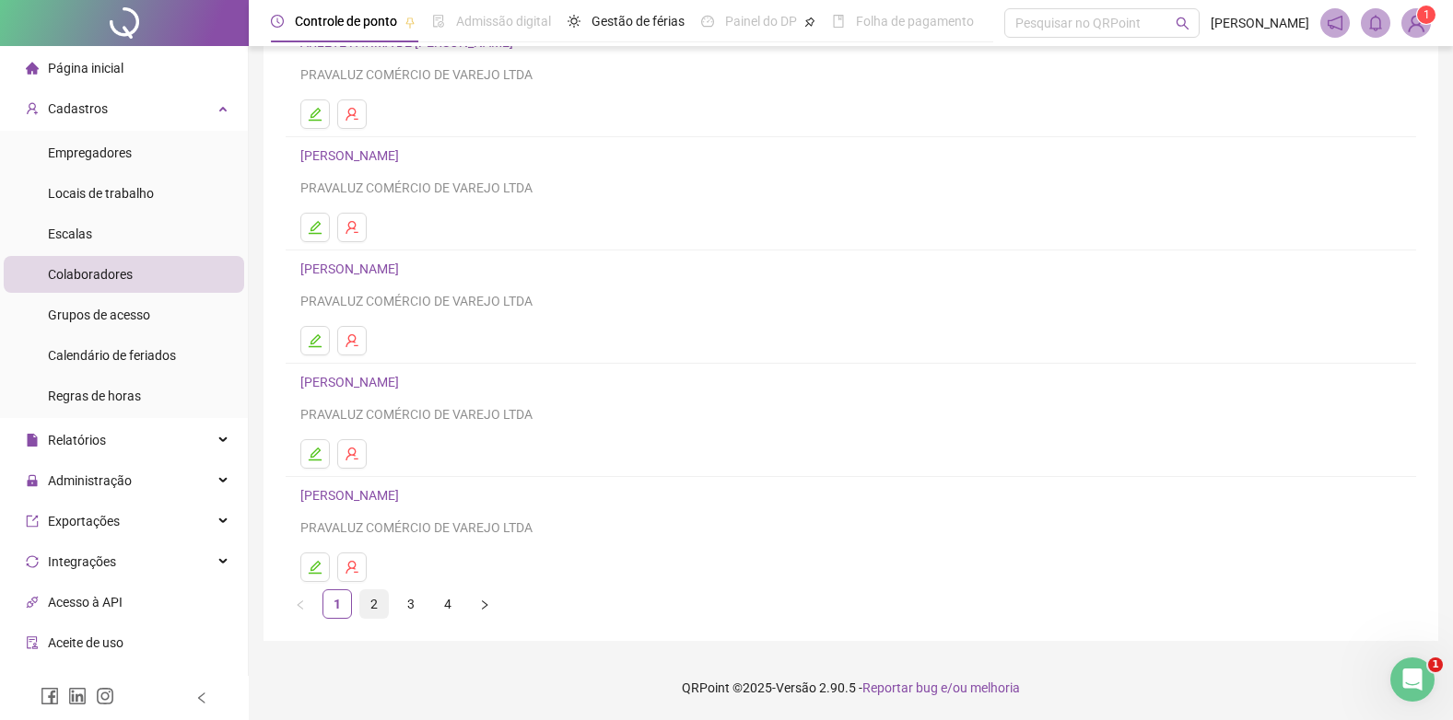
click at [369, 601] on link "2" at bounding box center [374, 605] width 28 height 28
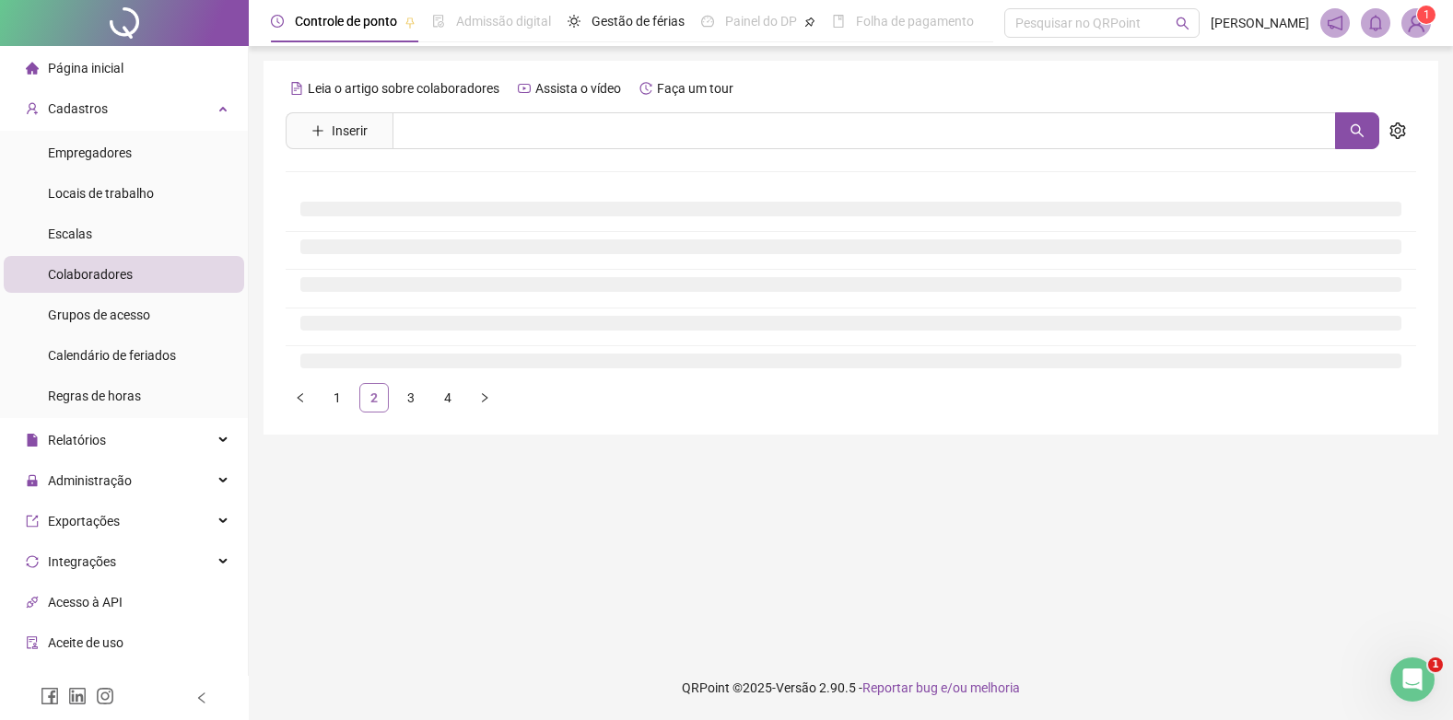
scroll to position [0, 0]
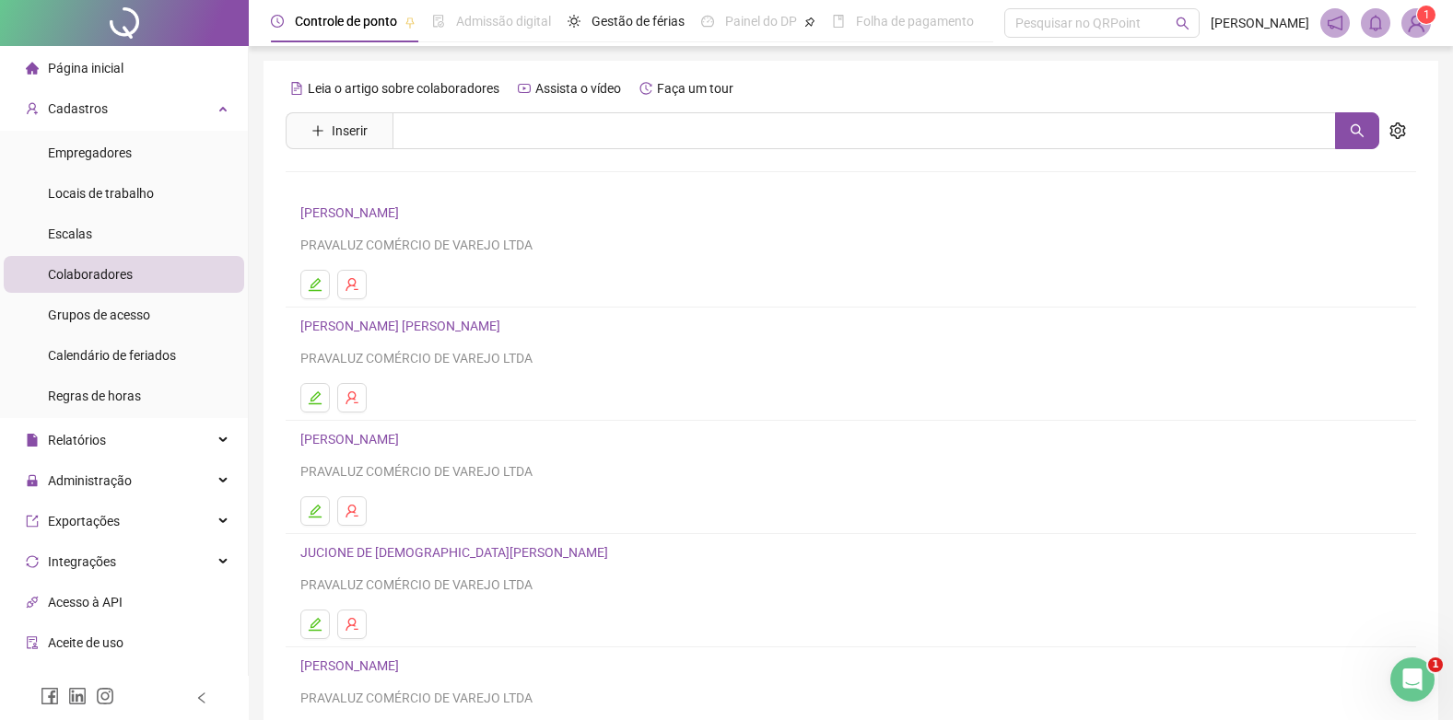
click at [357, 212] on link "DIOGO SILVA OLIVEIRA" at bounding box center [352, 212] width 104 height 15
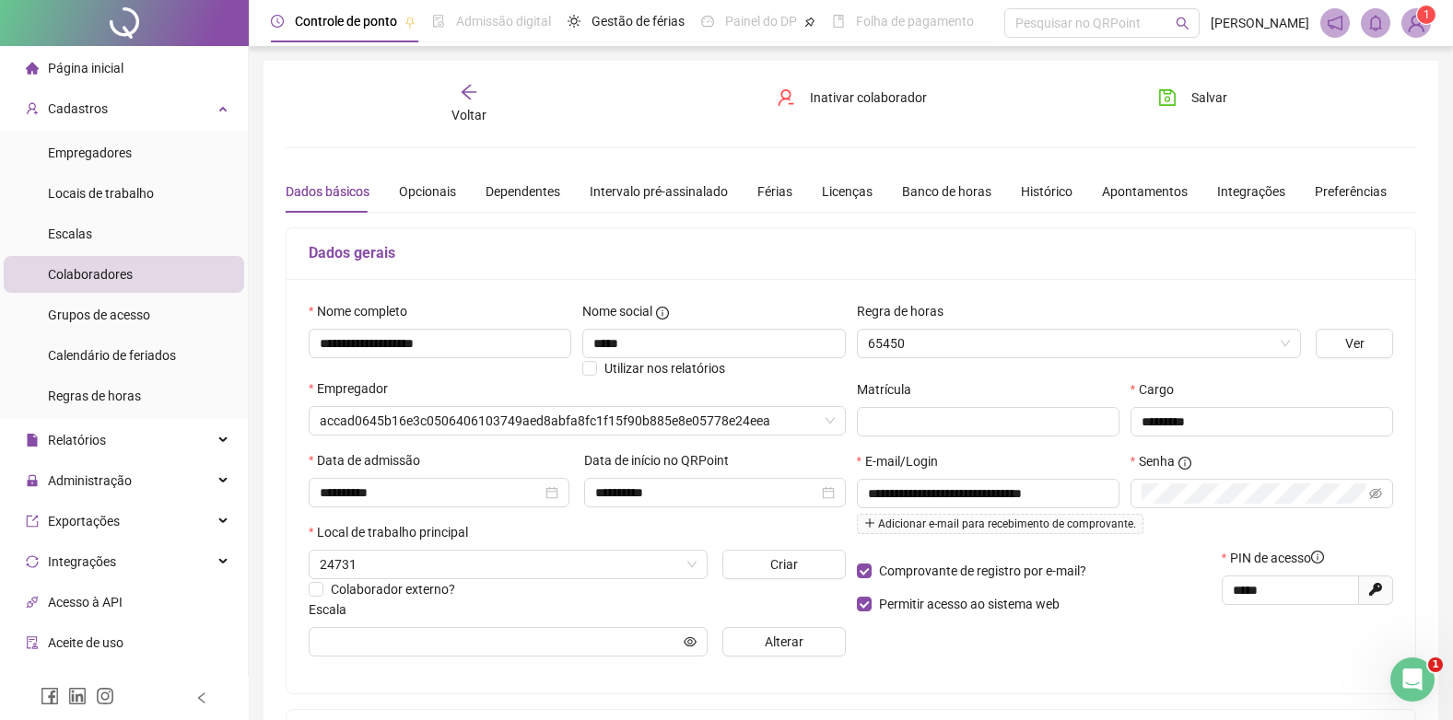
type input "**********"
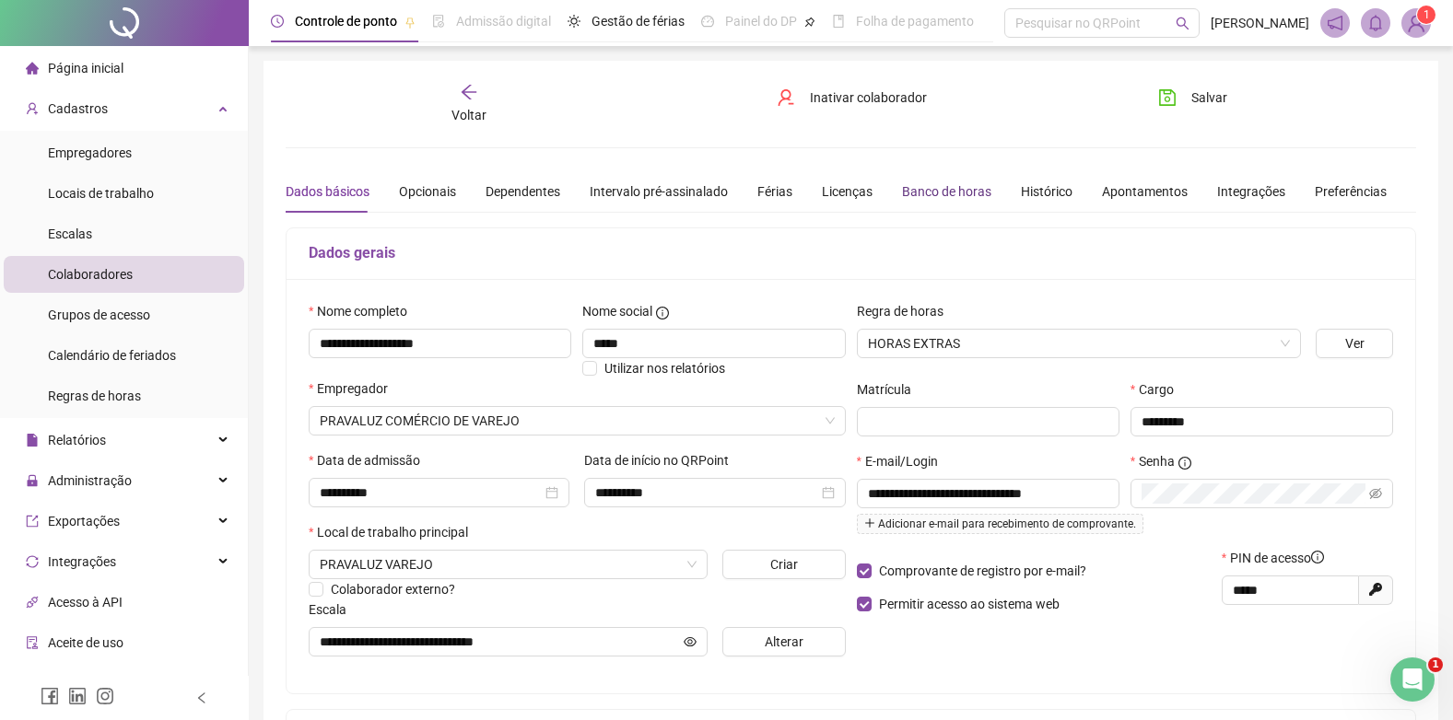
click at [948, 183] on div "Banco de horas" at bounding box center [946, 191] width 89 height 20
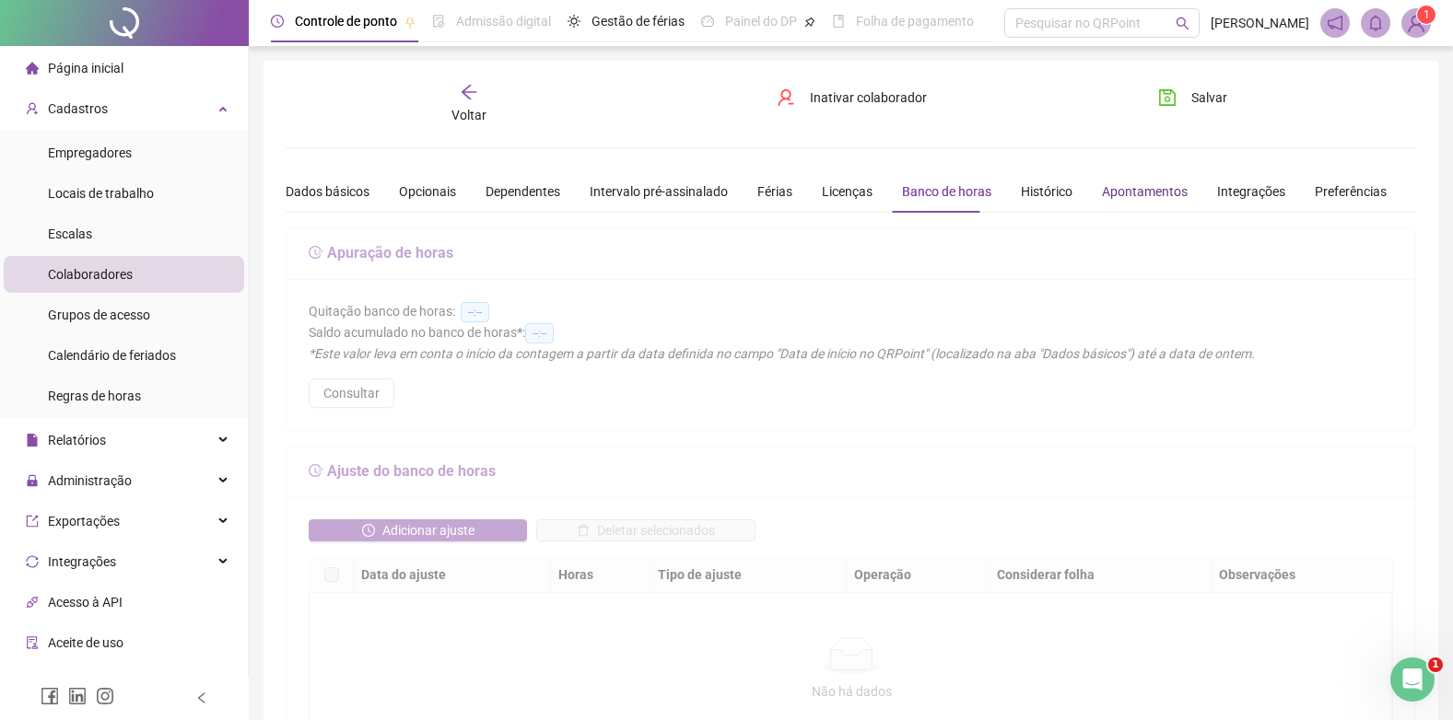
click at [1139, 191] on div "Apontamentos" at bounding box center [1145, 191] width 86 height 20
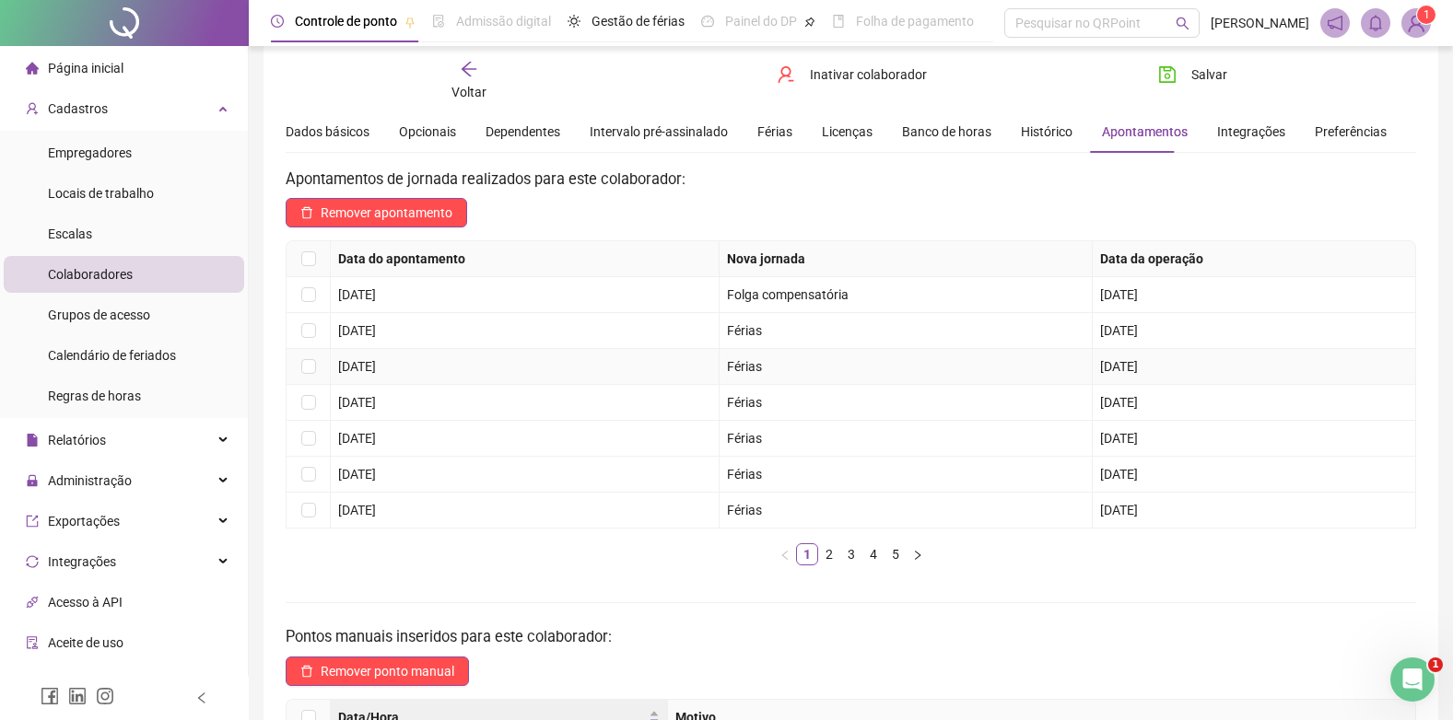
scroll to position [92, 0]
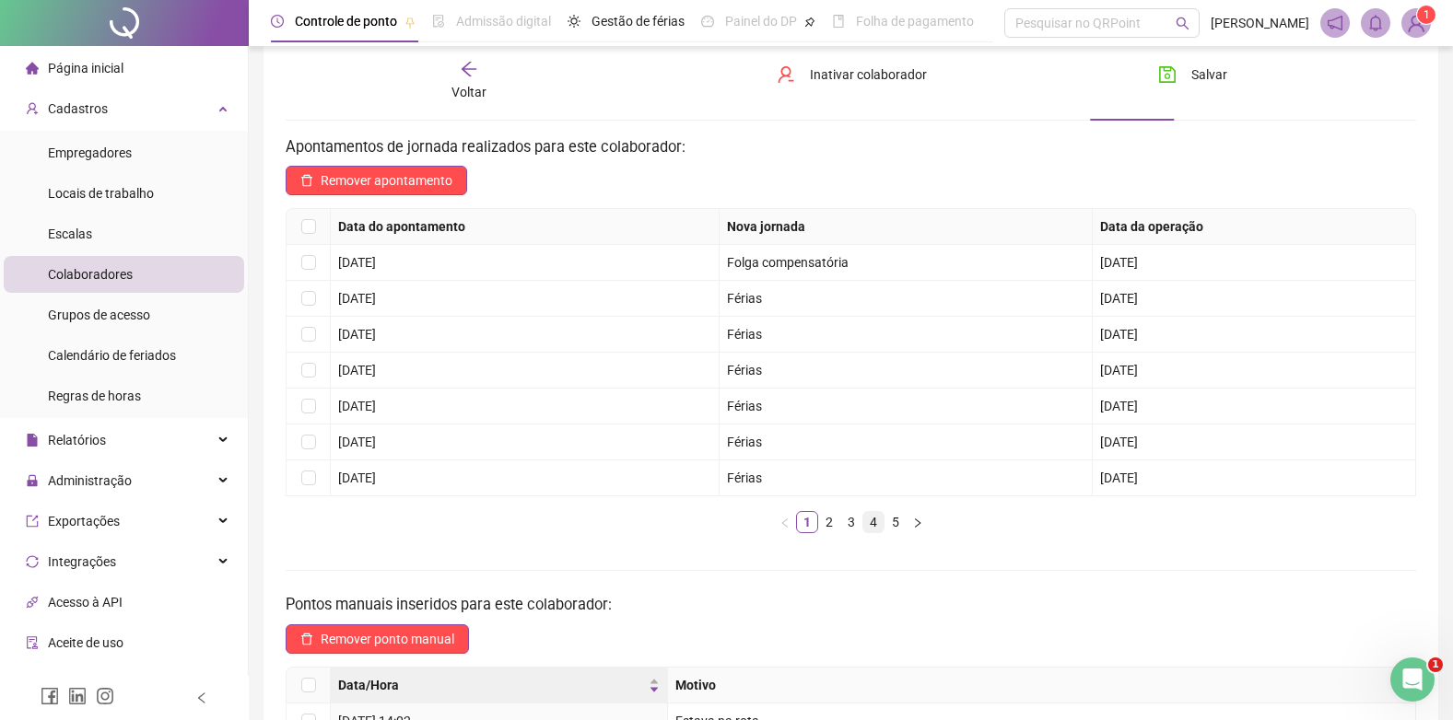
click at [870, 518] on link "4" at bounding box center [873, 522] width 20 height 20
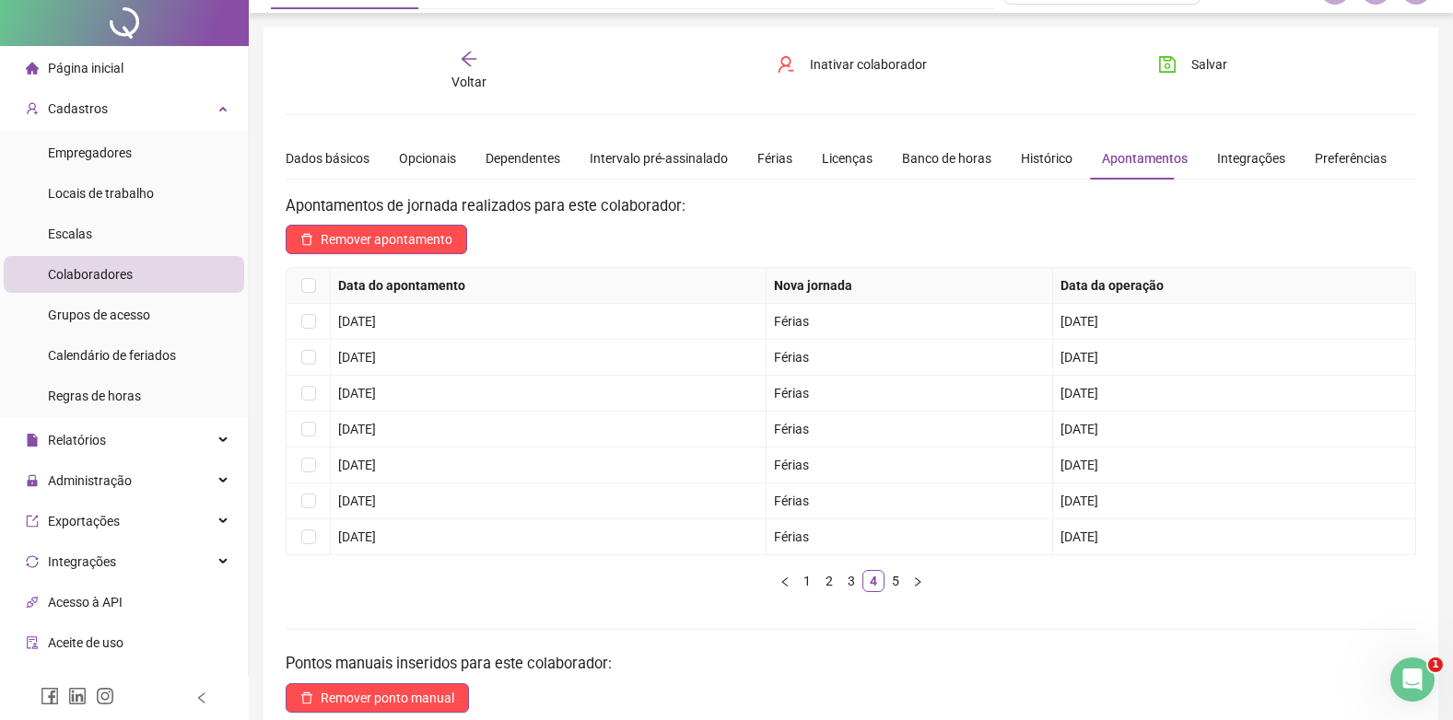
scroll to position [0, 0]
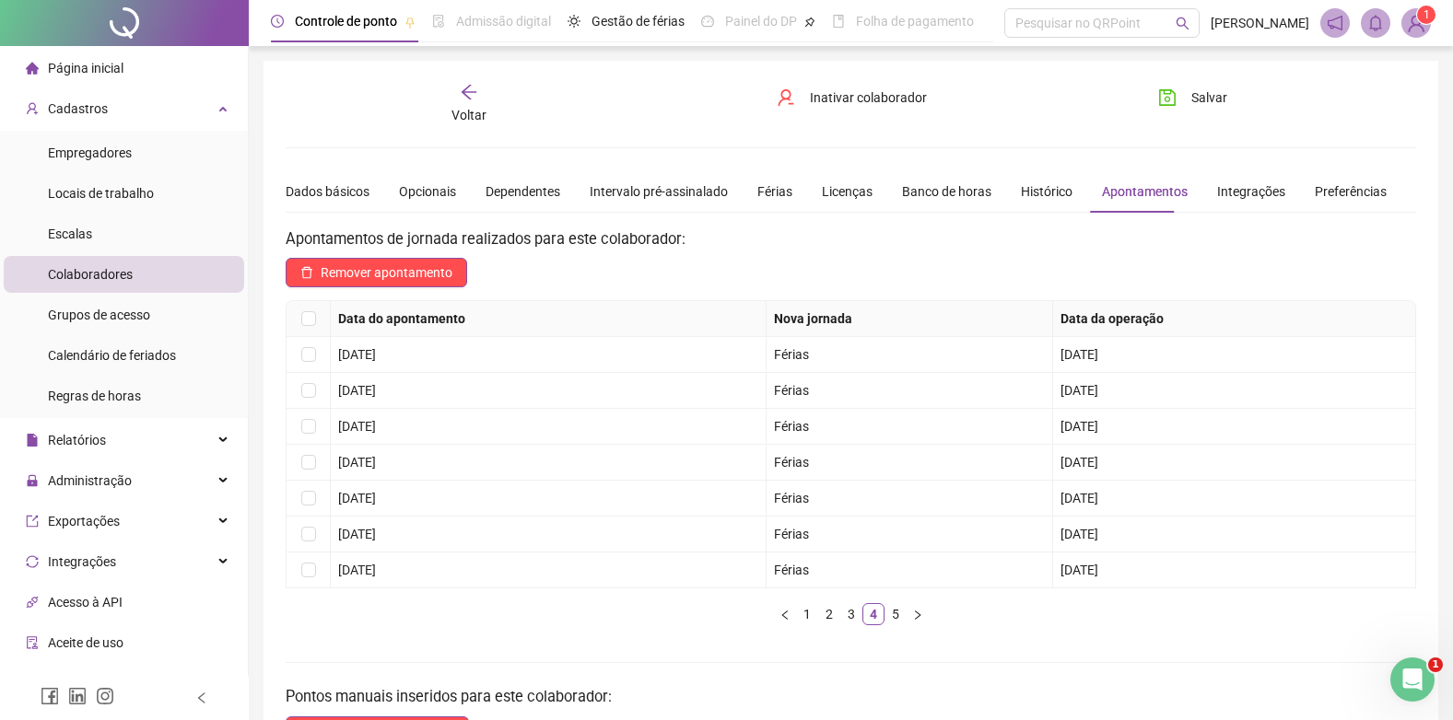
click at [85, 70] on span "Página inicial" at bounding box center [86, 68] width 76 height 15
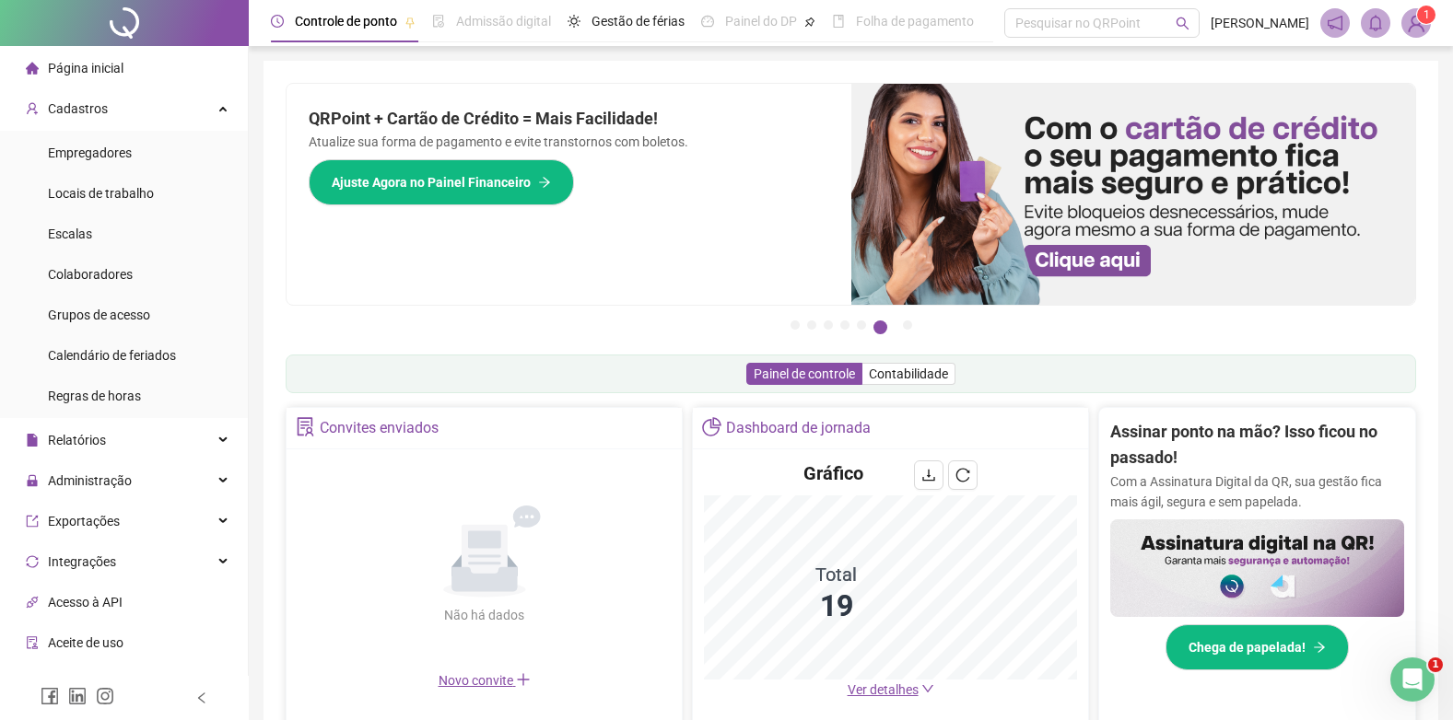
click at [53, 64] on span "Página inicial" at bounding box center [86, 68] width 76 height 15
click at [135, 114] on div "Cadastros" at bounding box center [124, 108] width 240 height 37
